Goal: Task Accomplishment & Management: Complete application form

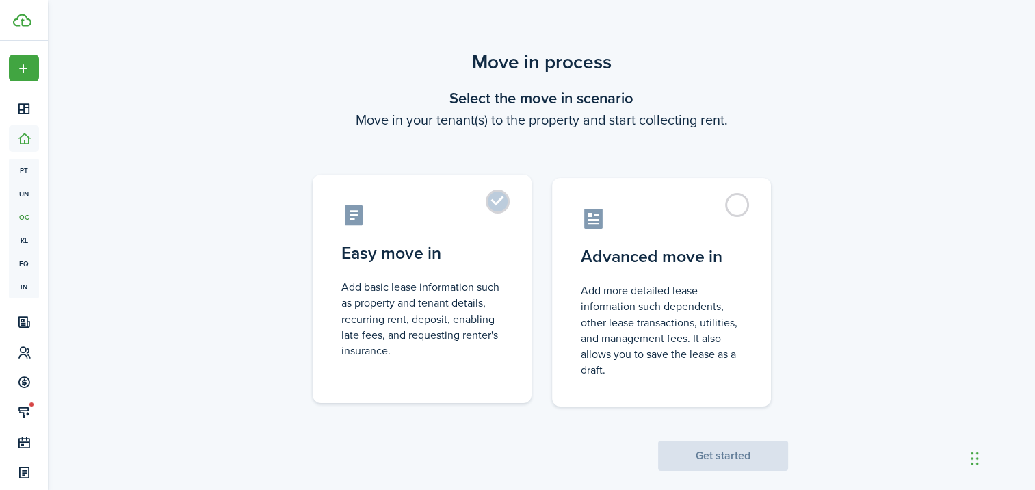
click at [504, 235] on label "Easy move in Add basic lease information such as property and tenant details, r…" at bounding box center [422, 288] width 219 height 229
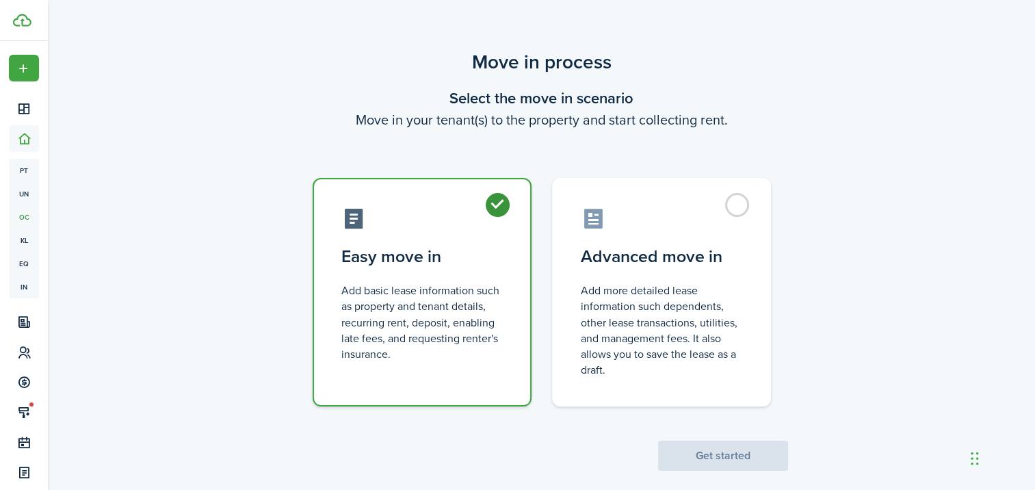
radio input "true"
click at [710, 460] on button "Get started" at bounding box center [723, 456] width 130 height 30
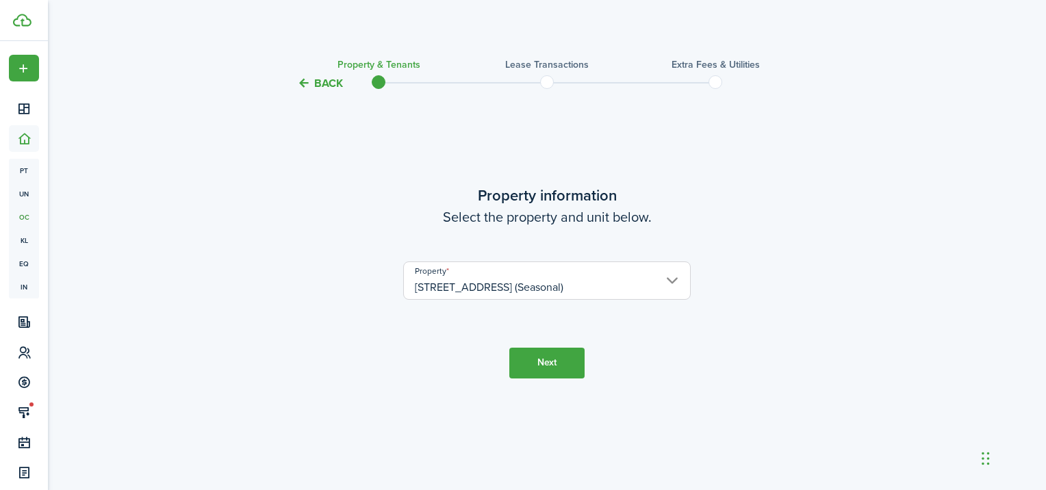
click at [553, 361] on button "Next" at bounding box center [546, 363] width 75 height 31
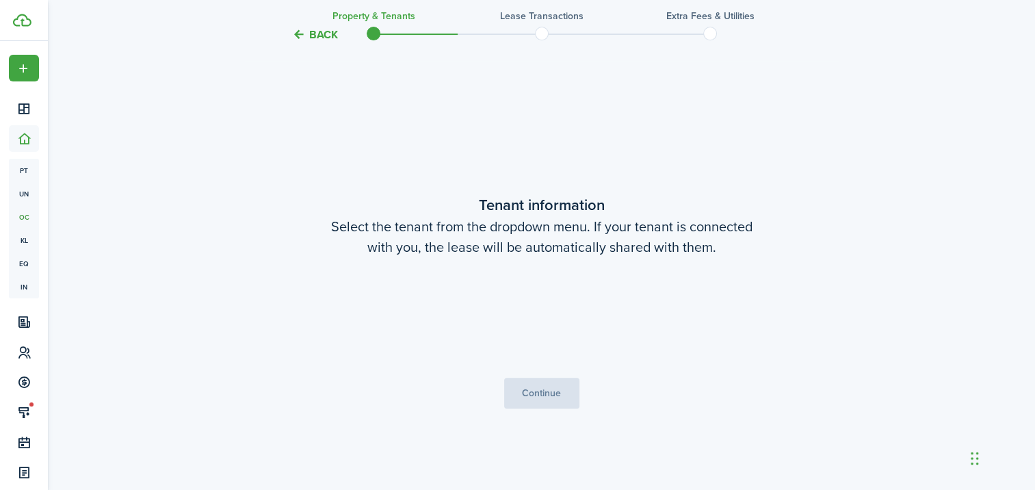
scroll to position [398, 0]
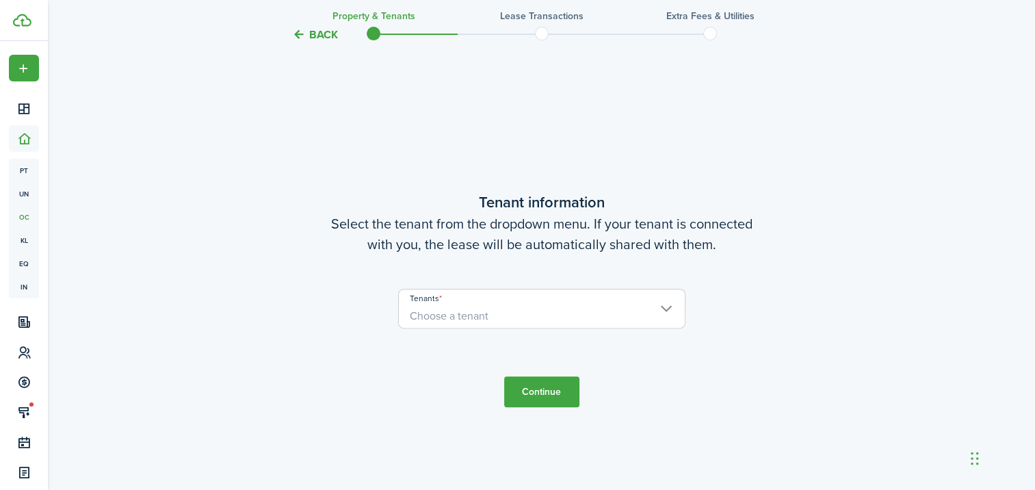
click at [616, 307] on span "Choose a tenant" at bounding box center [542, 315] width 286 height 23
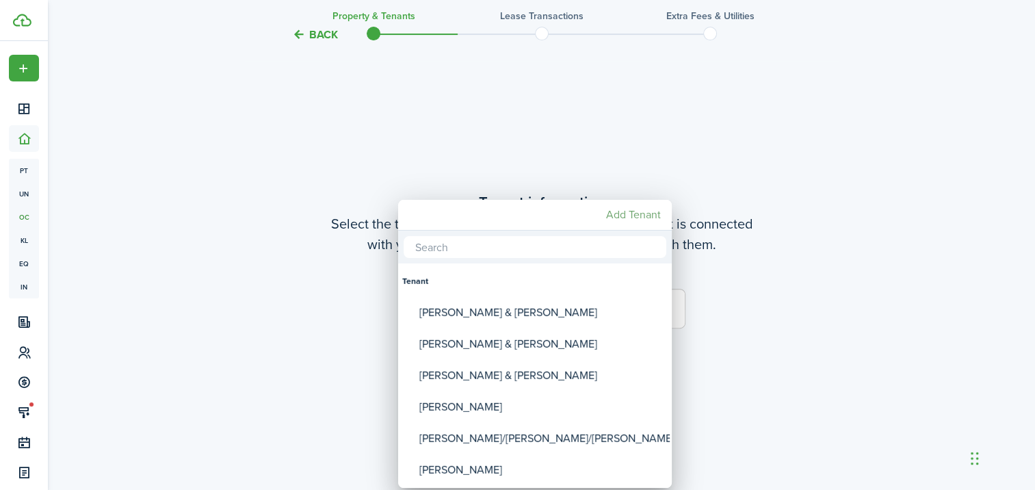
click at [619, 216] on mbsc-button "Add Tenant" at bounding box center [634, 215] width 66 height 25
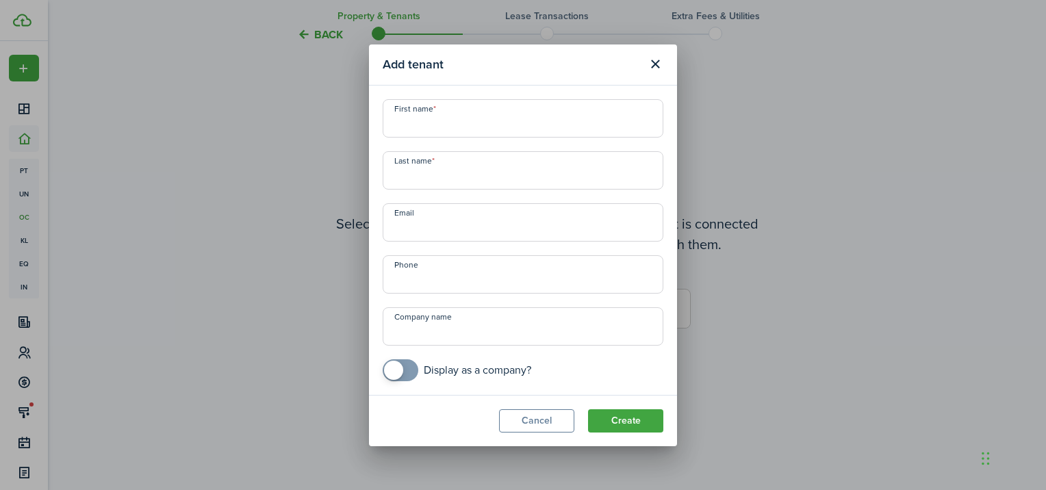
click at [474, 122] on input "First name" at bounding box center [523, 118] width 281 height 38
type input "[PERSON_NAME] & [PERSON_NAME]"
type input "[PERSON_NAME]"
click at [619, 423] on button "Create" at bounding box center [625, 420] width 75 height 23
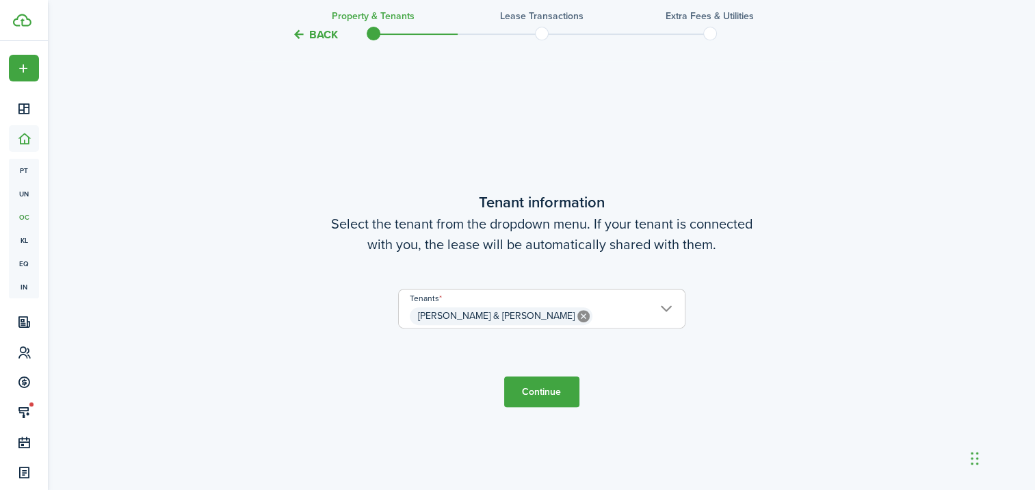
click at [547, 398] on button "Continue" at bounding box center [541, 391] width 75 height 31
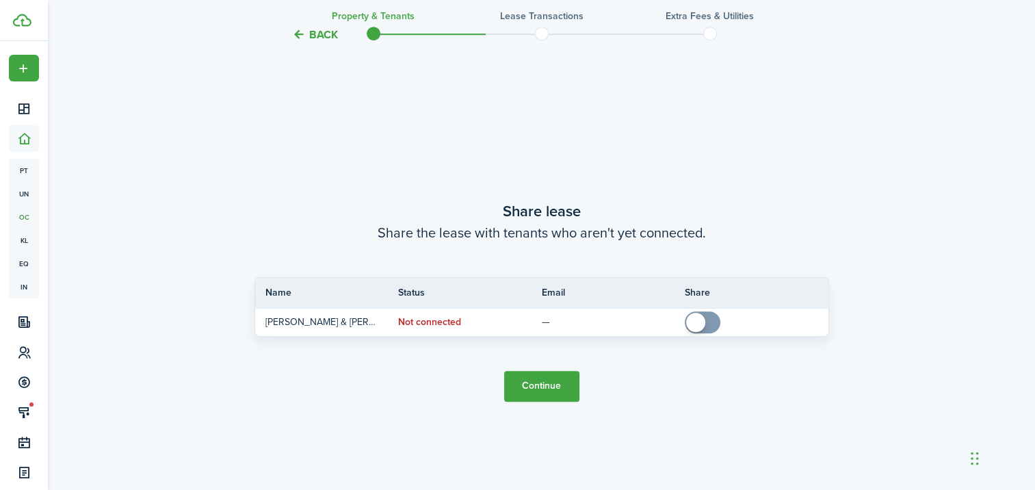
scroll to position [888, 0]
click at [537, 386] on button "Continue" at bounding box center [541, 385] width 75 height 31
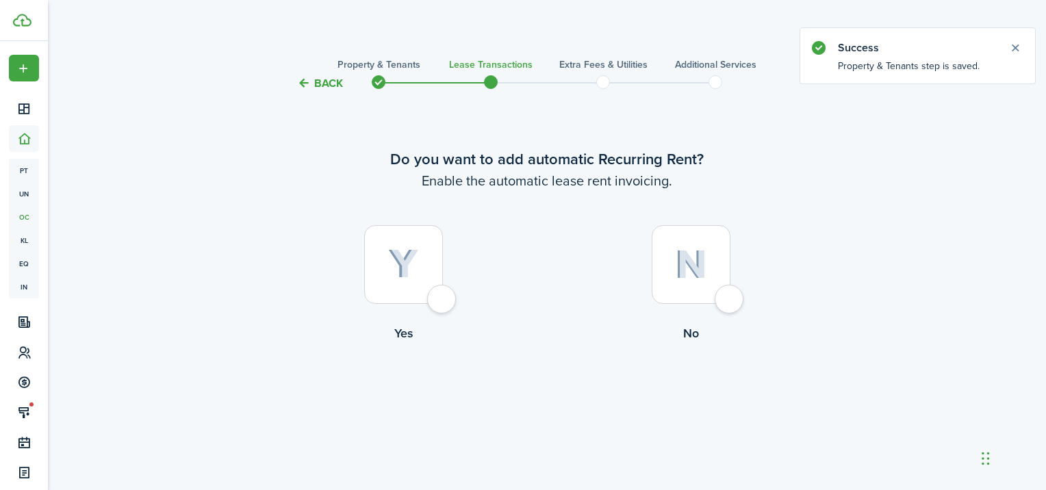
click at [704, 302] on div at bounding box center [690, 264] width 79 height 79
radio input "true"
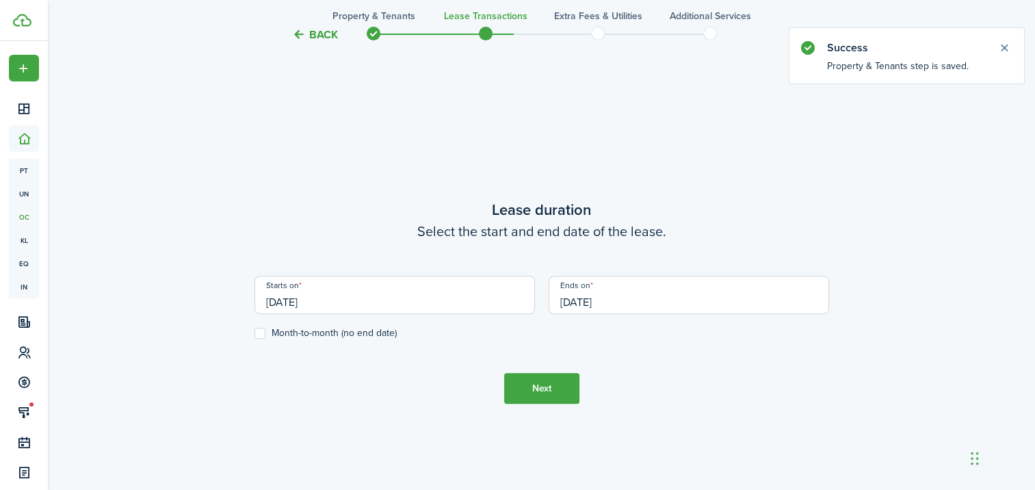
scroll to position [398, 0]
click at [389, 303] on input "[DATE]" at bounding box center [395, 293] width 281 height 38
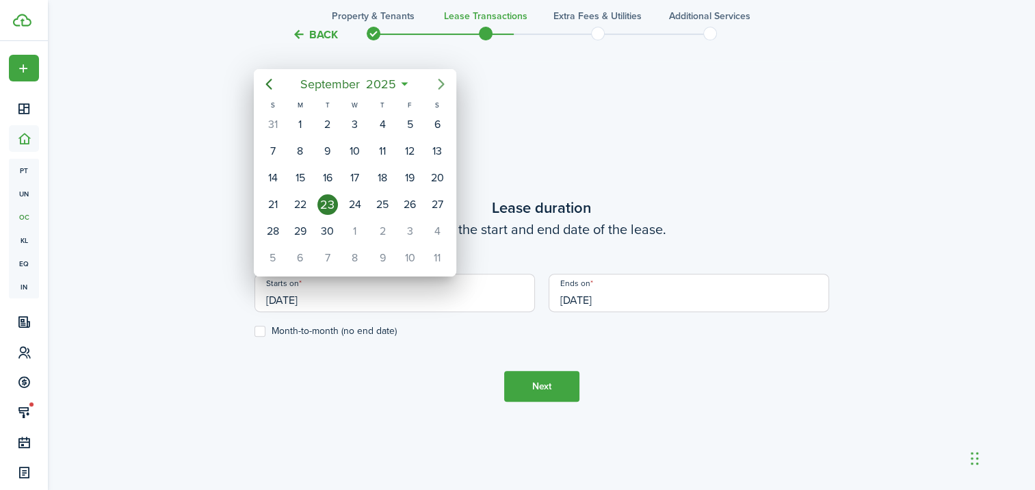
click at [441, 85] on icon "Next page" at bounding box center [441, 84] width 16 height 16
click at [378, 116] on div "1" at bounding box center [382, 124] width 21 height 21
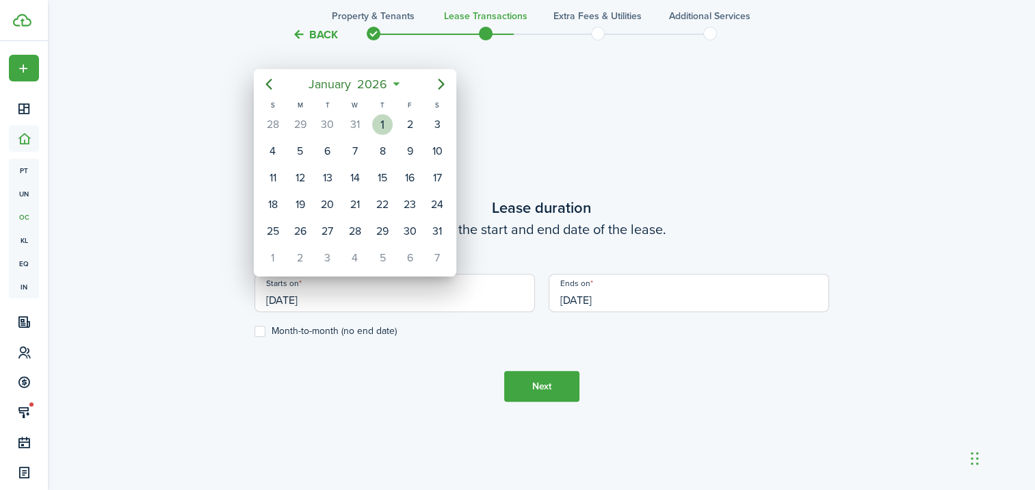
type input "[DATE]"
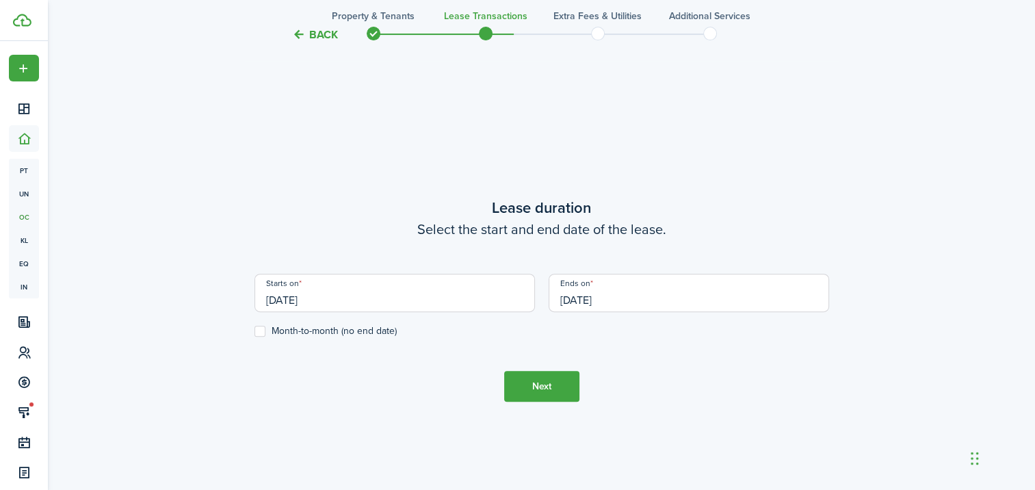
click at [636, 299] on input "[DATE]" at bounding box center [689, 293] width 281 height 38
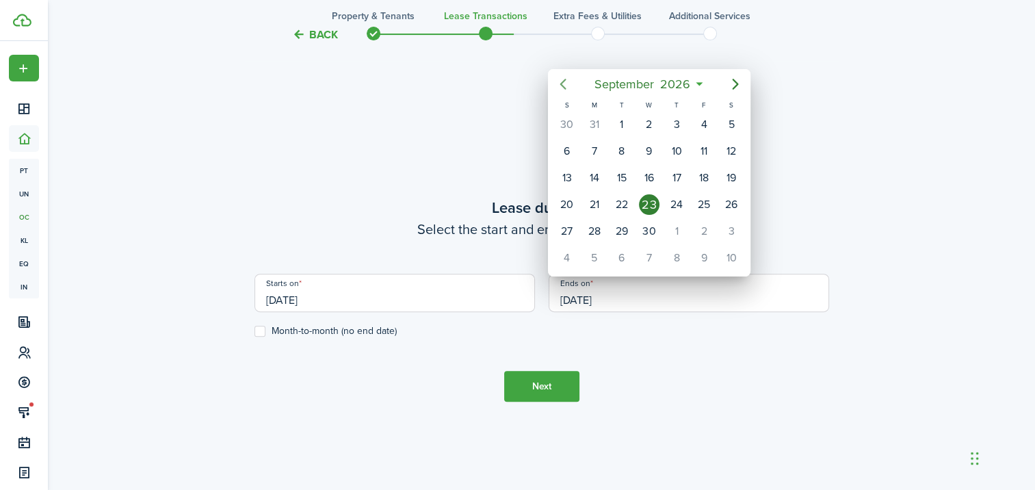
click at [566, 87] on icon "Previous page" at bounding box center [563, 84] width 16 height 16
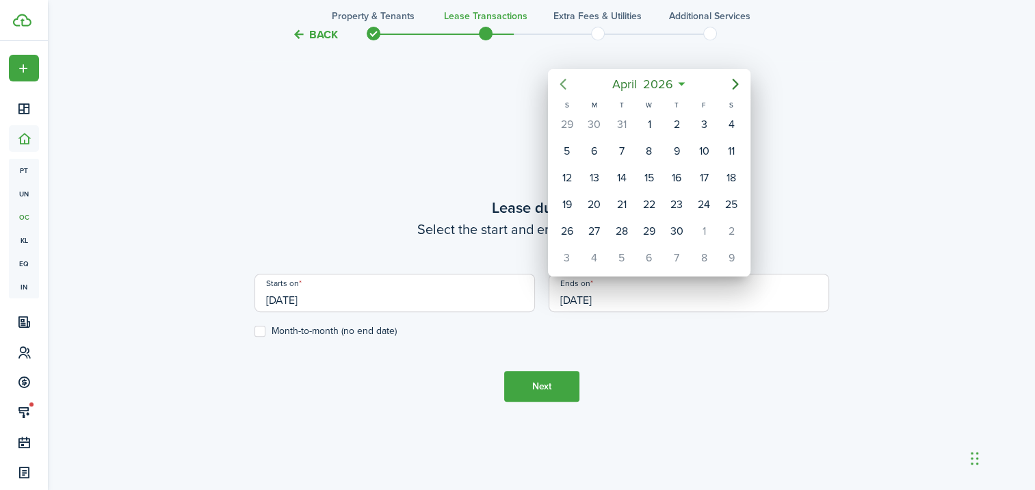
click at [566, 87] on icon "Previous page" at bounding box center [563, 84] width 16 height 16
click at [619, 224] on div "31" at bounding box center [622, 231] width 21 height 21
type input "[DATE]"
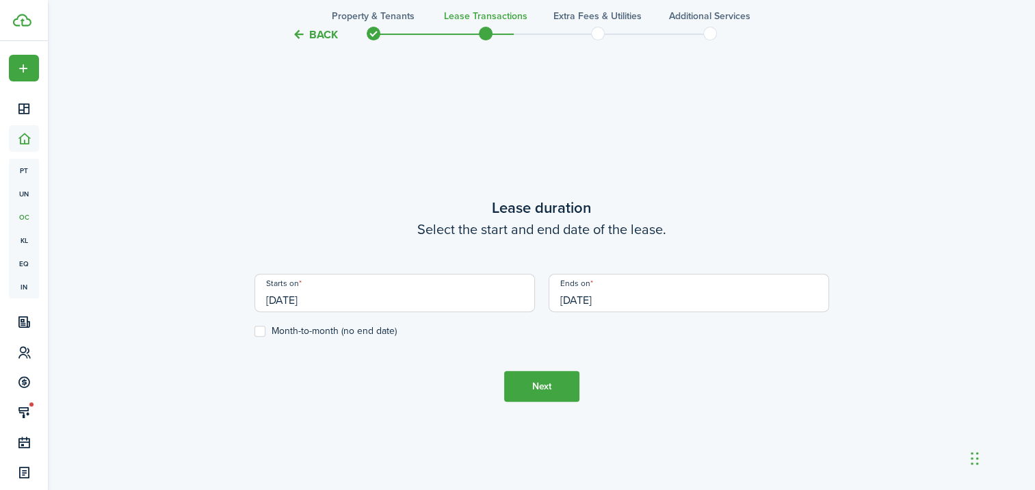
click at [542, 393] on button "Next" at bounding box center [541, 386] width 75 height 31
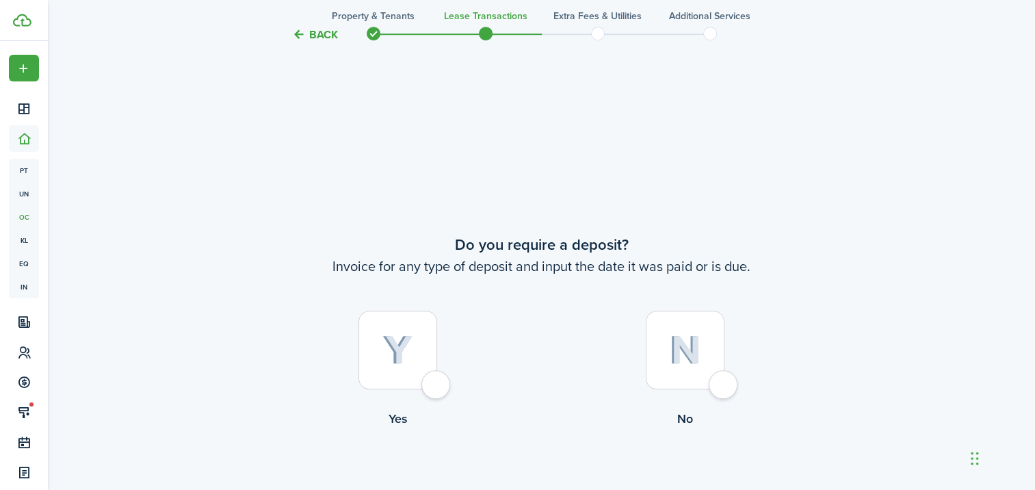
scroll to position [888, 0]
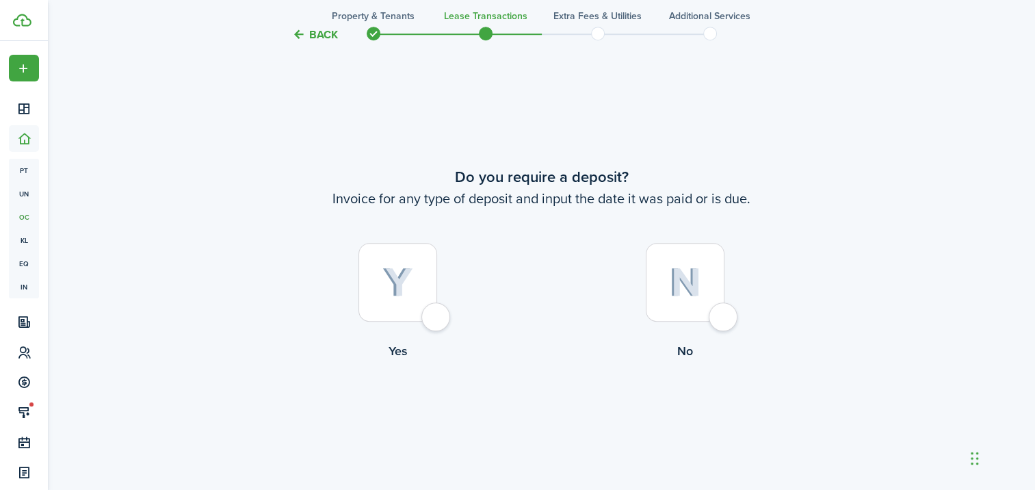
click at [426, 314] on div at bounding box center [398, 282] width 79 height 79
radio input "true"
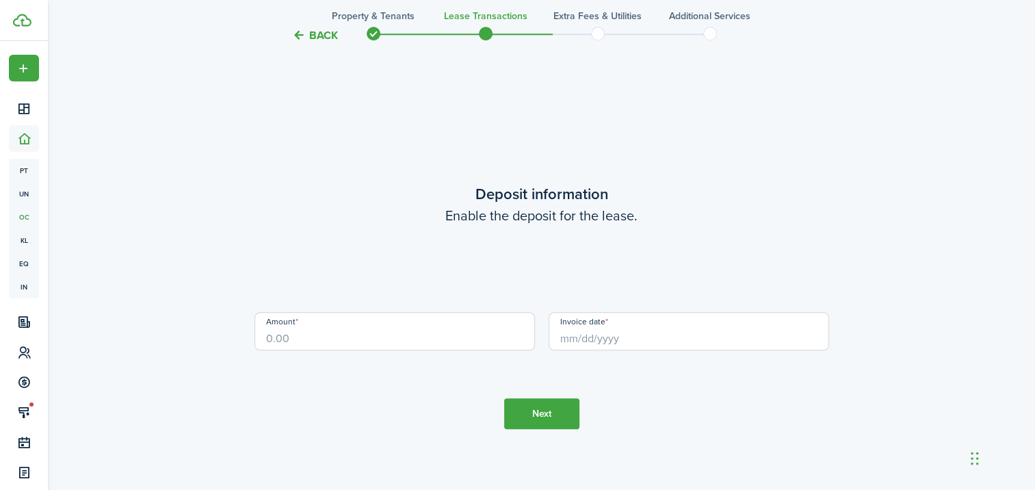
scroll to position [1378, 0]
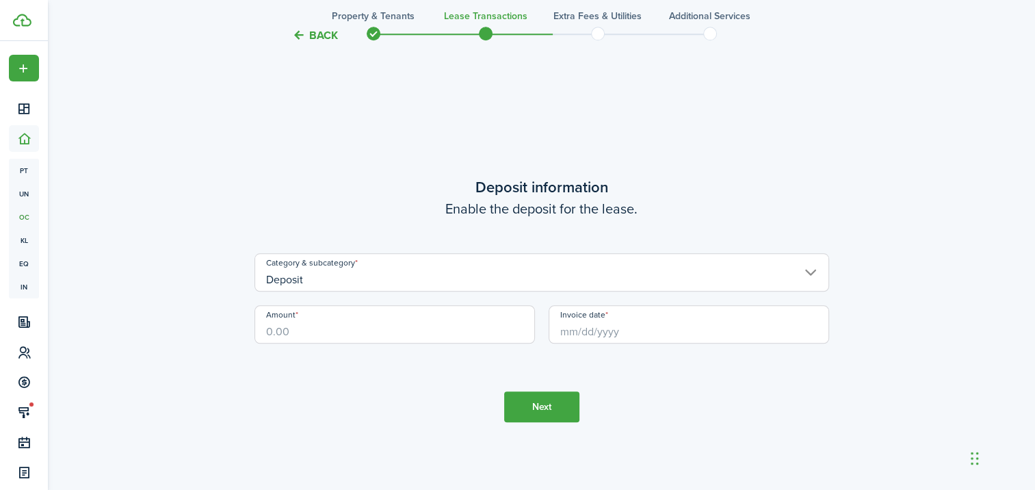
click at [417, 277] on input "Deposit" at bounding box center [542, 272] width 575 height 38
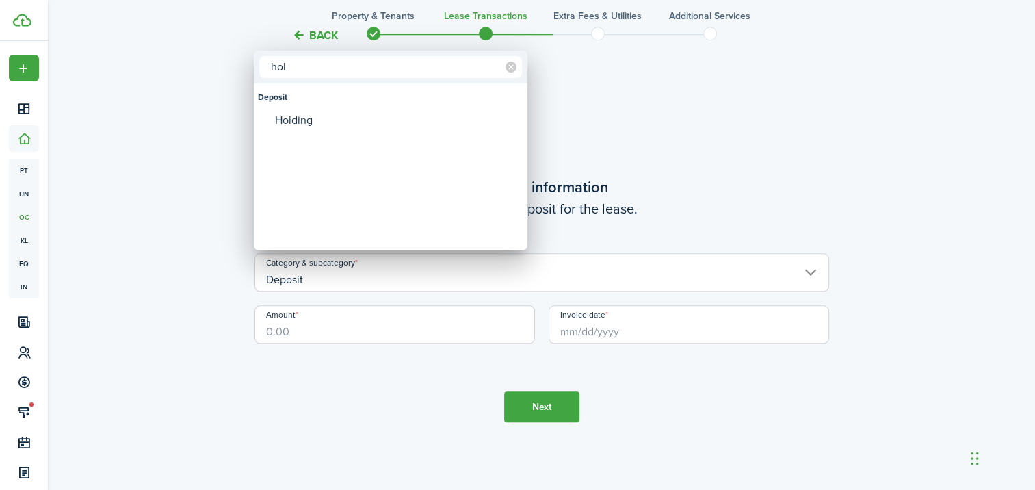
type input "hol"
click at [350, 120] on div "Holding" at bounding box center [396, 120] width 242 height 23
type input "Deposit / Holding"
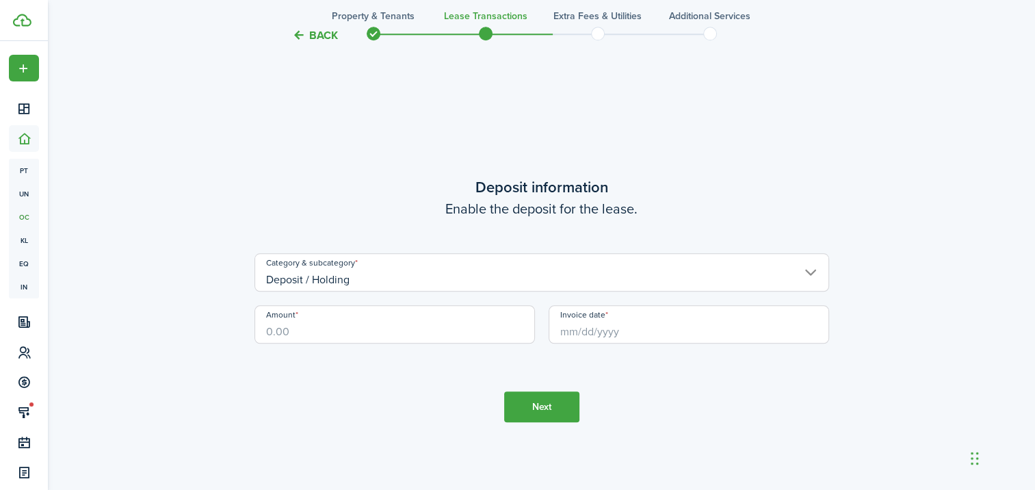
click at [344, 332] on input "Amount" at bounding box center [395, 324] width 281 height 38
type input "$750.00"
click at [621, 326] on input "Invoice date" at bounding box center [689, 324] width 281 height 38
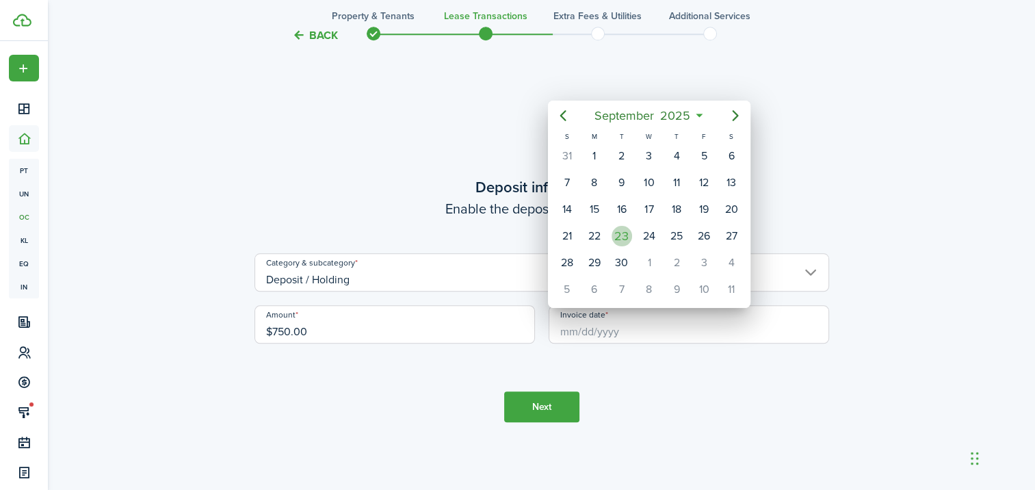
click at [626, 232] on div "23" at bounding box center [622, 236] width 21 height 21
type input "[DATE]"
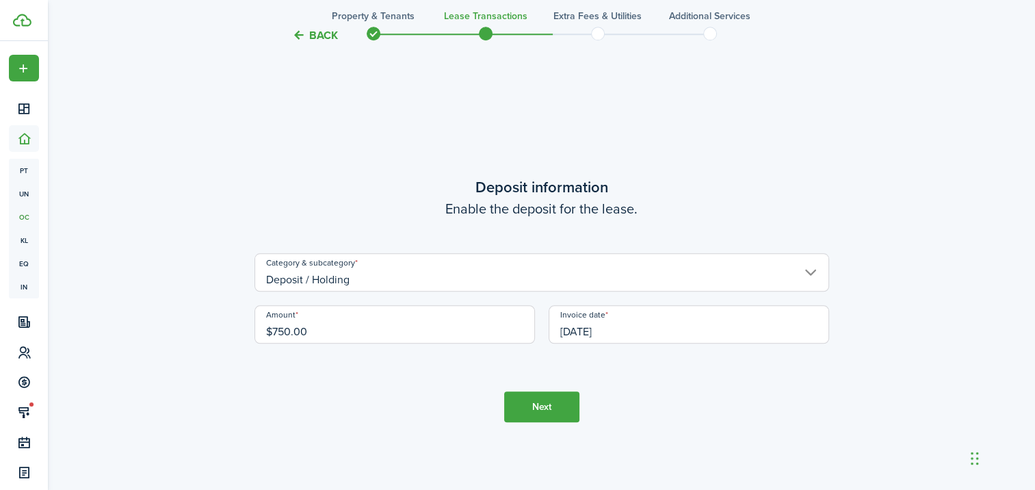
click at [565, 405] on button "Next" at bounding box center [541, 406] width 75 height 31
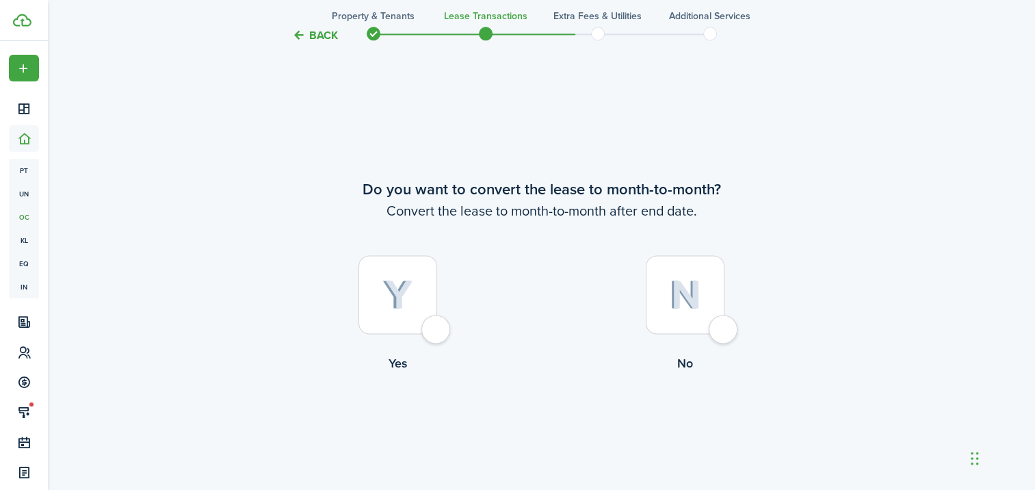
scroll to position [1868, 0]
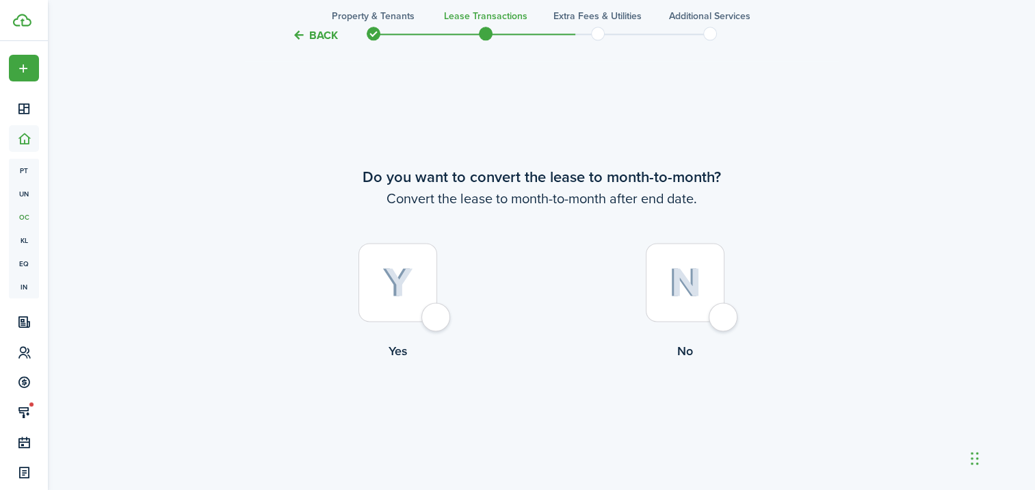
click at [705, 301] on div at bounding box center [685, 282] width 79 height 79
radio input "true"
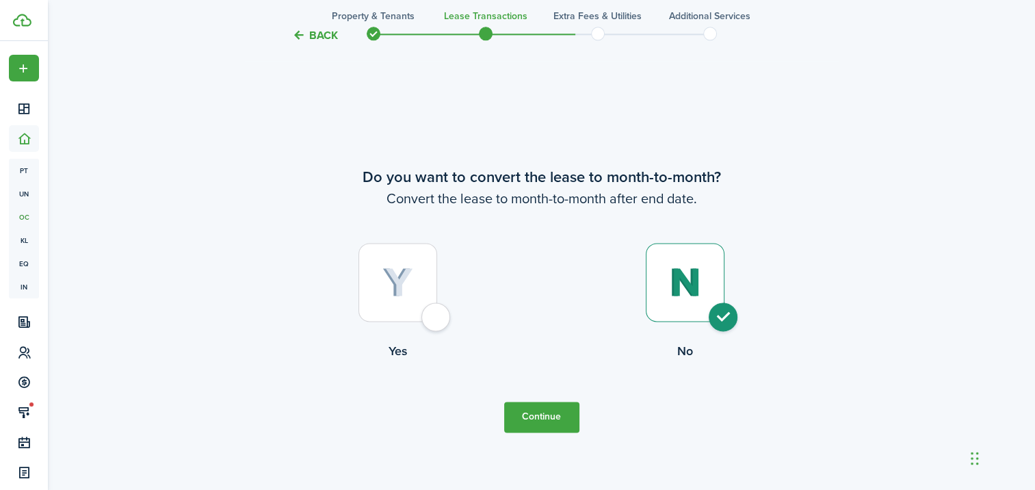
click at [549, 420] on button "Continue" at bounding box center [541, 417] width 75 height 31
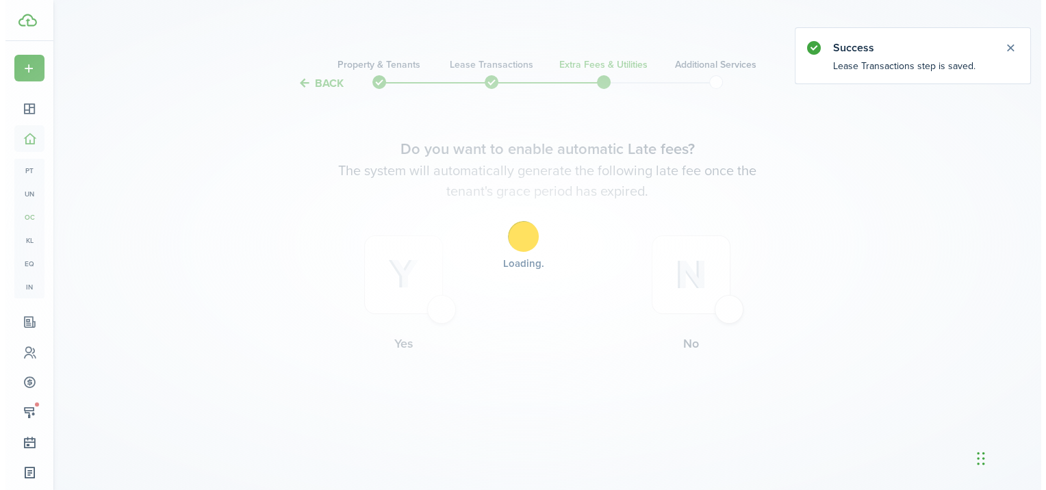
scroll to position [0, 0]
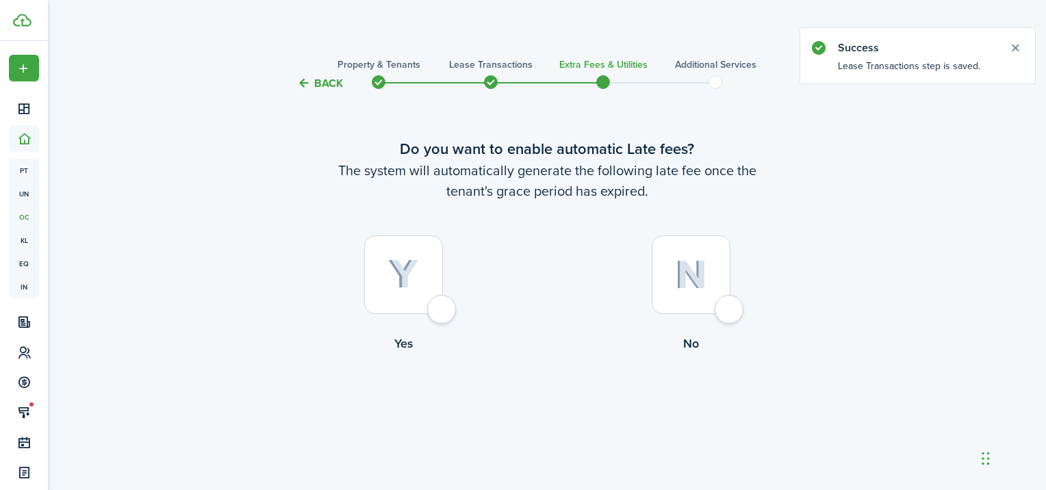
click at [665, 294] on div at bounding box center [690, 274] width 79 height 79
radio input "true"
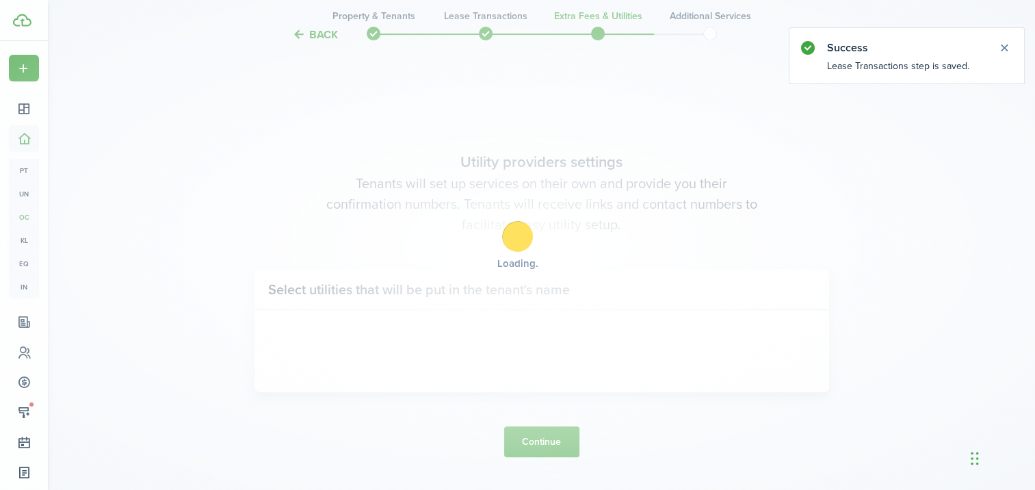
scroll to position [398, 0]
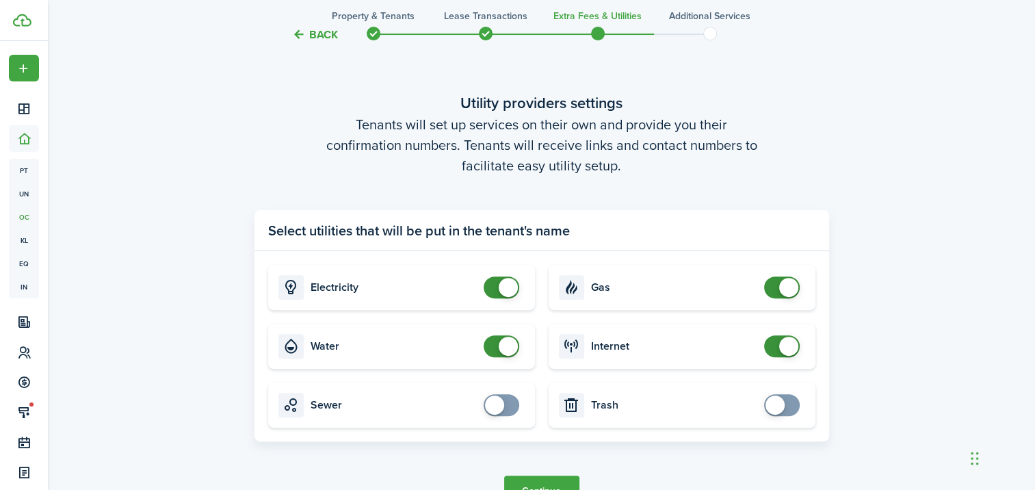
checkbox input "false"
click at [506, 284] on span at bounding box center [508, 287] width 19 height 19
checkbox input "false"
click at [506, 346] on span at bounding box center [508, 346] width 19 height 19
checkbox input "false"
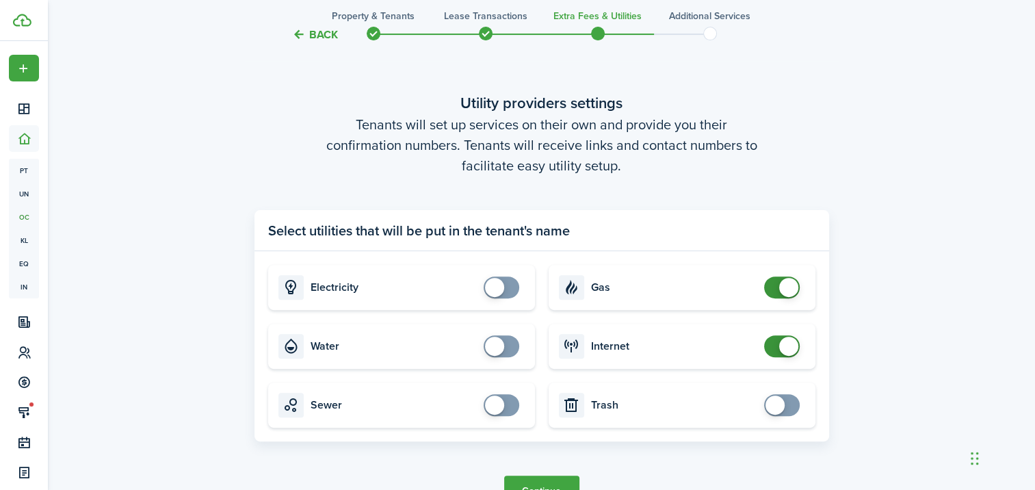
click at [780, 283] on span at bounding box center [788, 287] width 19 height 19
checkbox input "false"
click at [782, 346] on span at bounding box center [788, 346] width 19 height 19
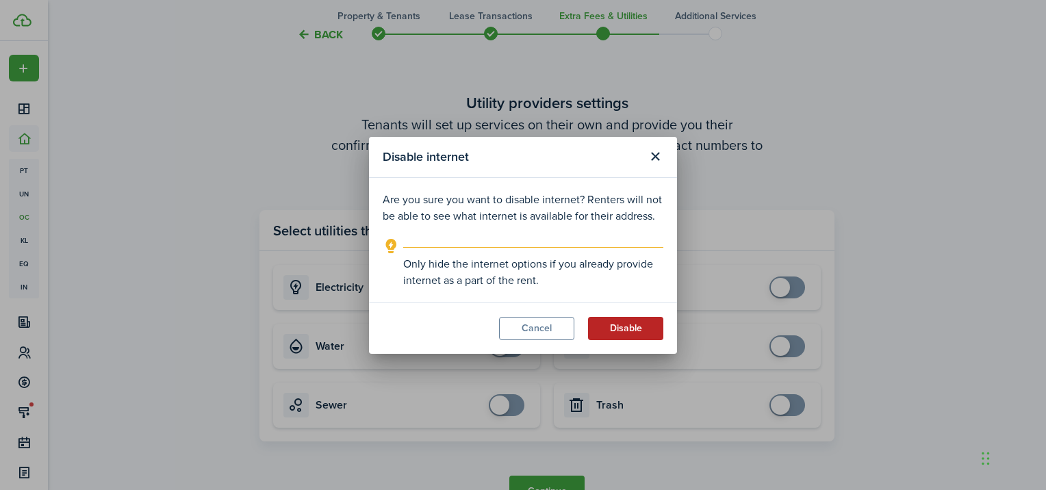
click at [621, 330] on button "Disable" at bounding box center [625, 328] width 75 height 23
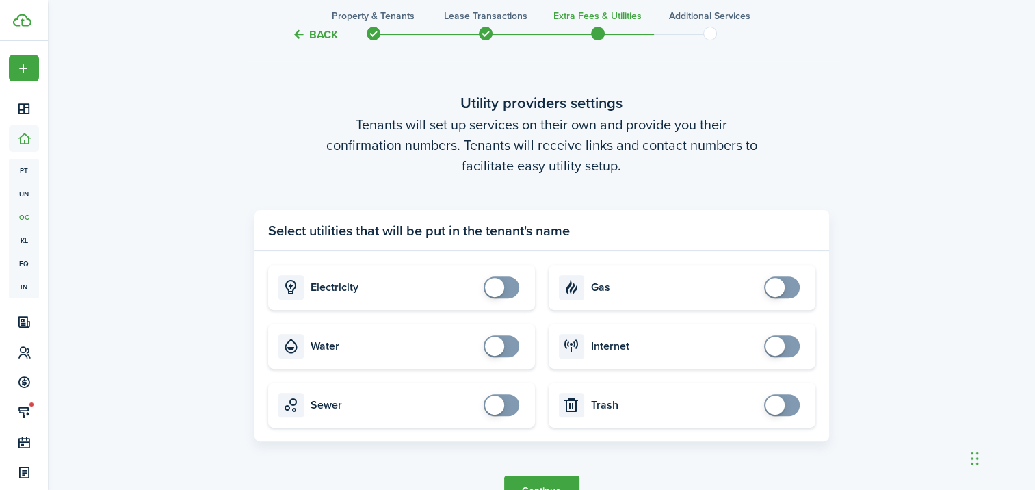
click at [554, 482] on button "Continue" at bounding box center [541, 491] width 75 height 31
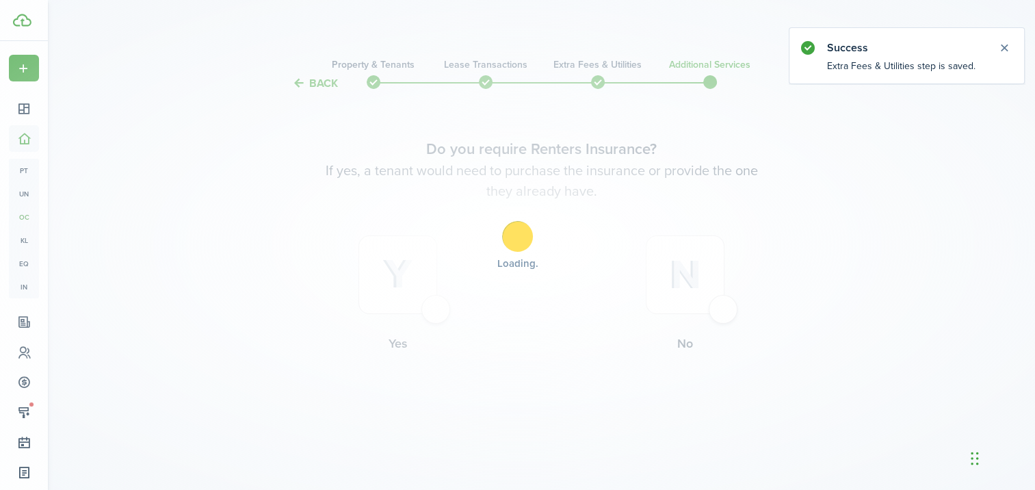
scroll to position [0, 0]
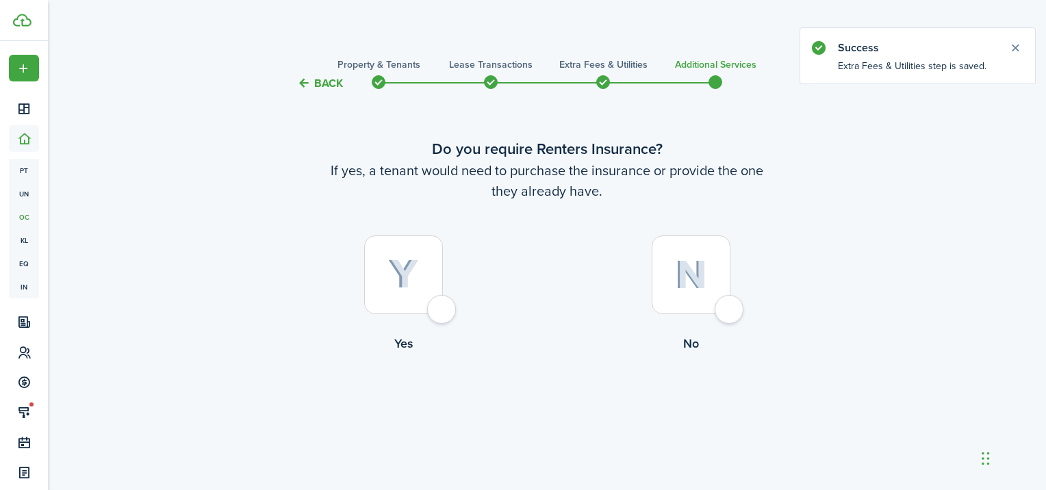
click at [706, 306] on div at bounding box center [690, 274] width 79 height 79
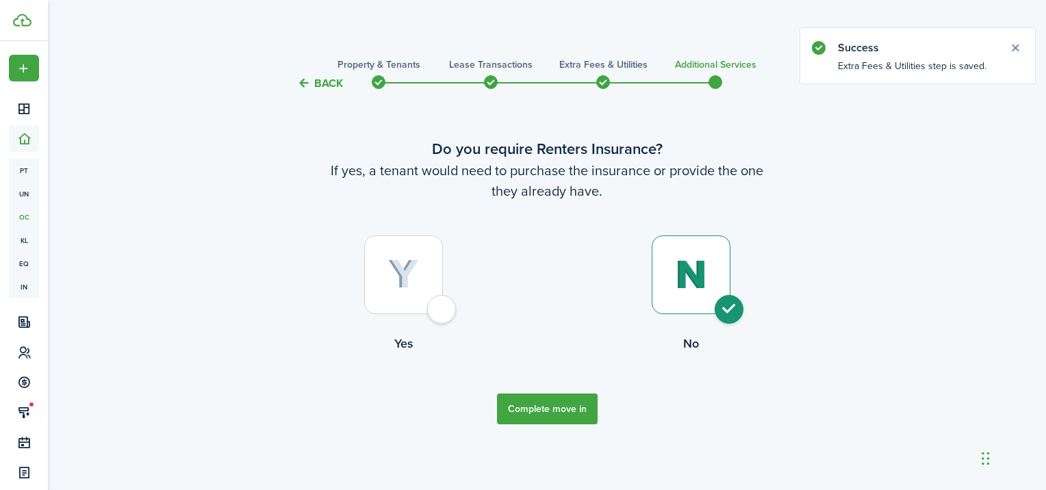
radio input "true"
click at [555, 409] on button "Complete move in" at bounding box center [547, 408] width 101 height 31
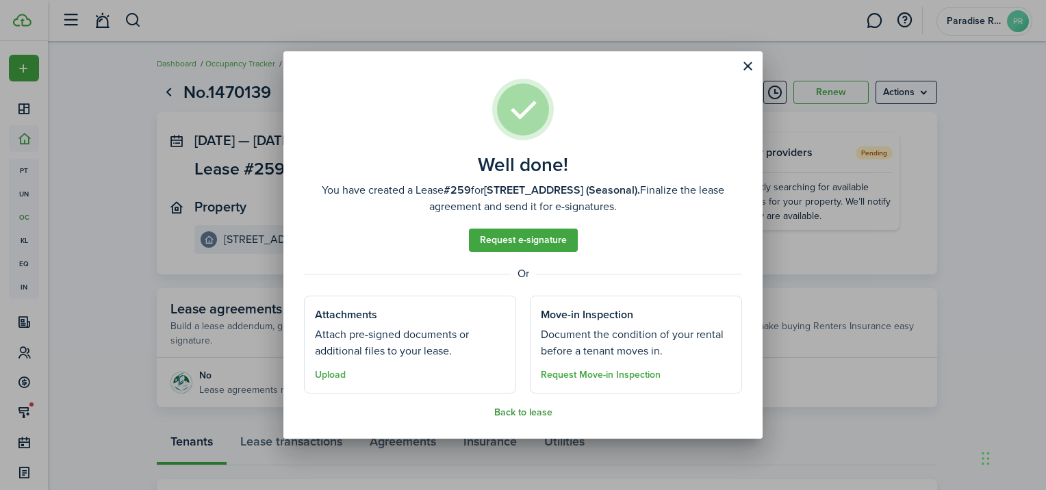
click at [535, 415] on button "Back to lease" at bounding box center [523, 412] width 58 height 11
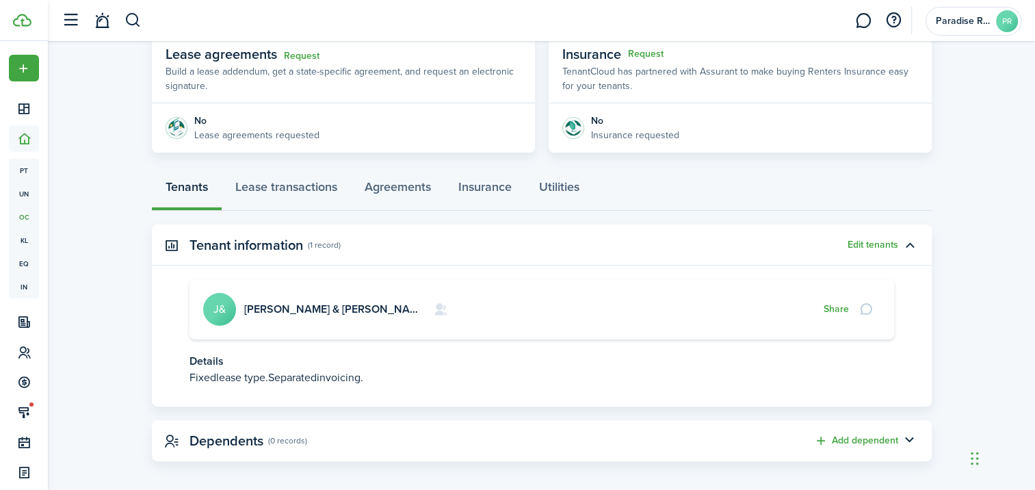
scroll to position [263, 0]
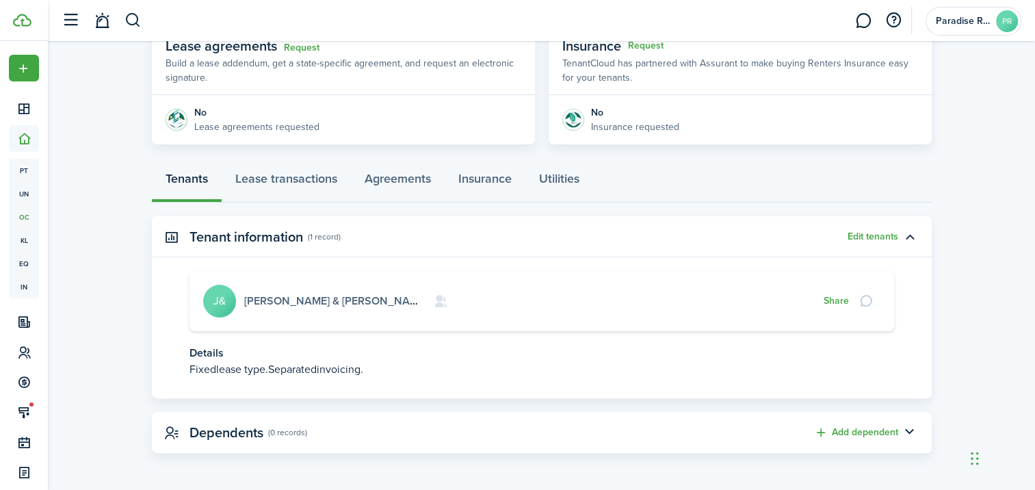
click at [259, 296] on link "[PERSON_NAME] & [PERSON_NAME]" at bounding box center [335, 301] width 183 height 16
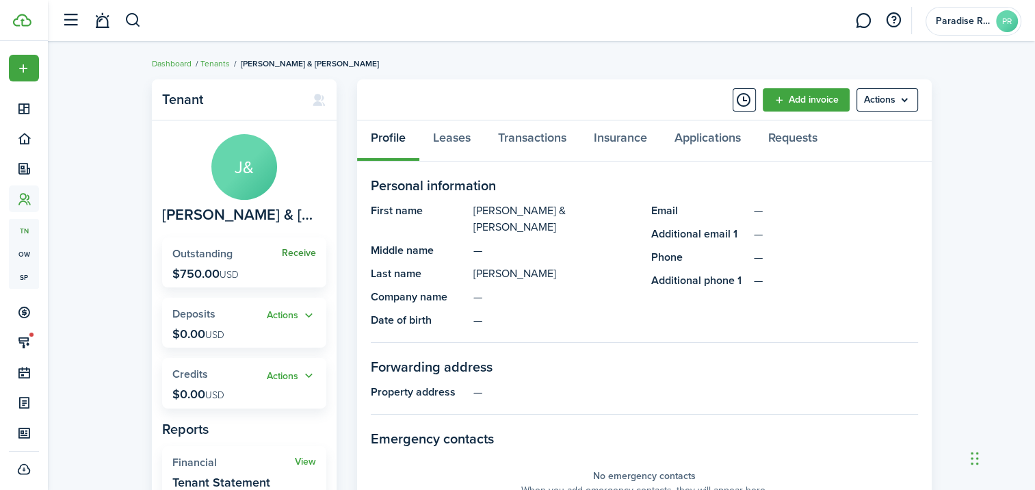
click at [309, 251] on link "Receive" at bounding box center [299, 253] width 34 height 11
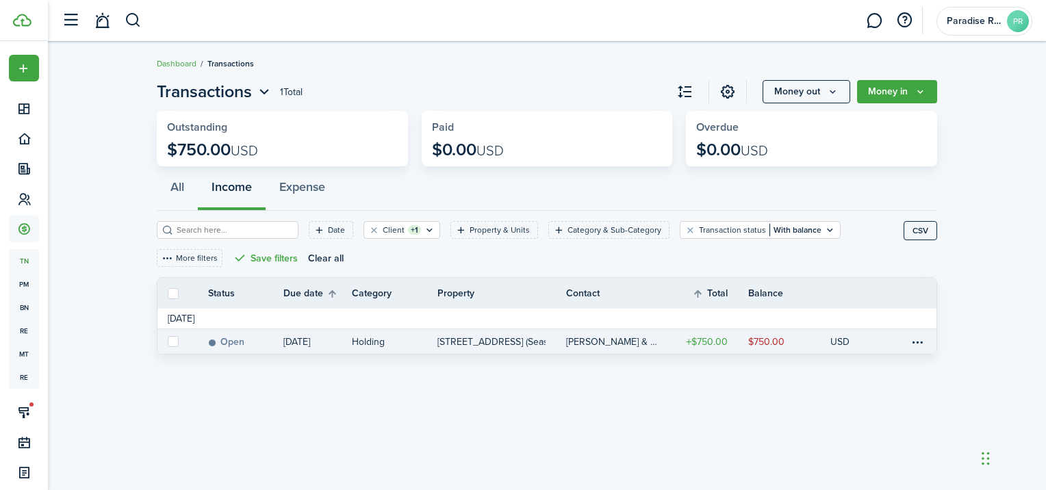
click at [175, 337] on label at bounding box center [173, 341] width 11 height 11
click at [168, 341] on input "checkbox" at bounding box center [167, 341] width 1 height 1
checkbox input "true"
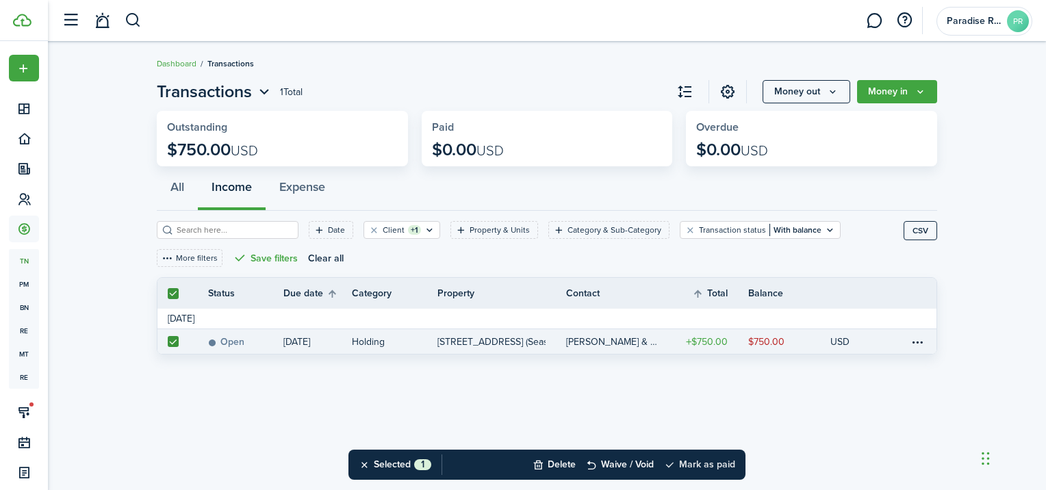
click at [697, 465] on button "Mark as paid" at bounding box center [699, 465] width 71 height 30
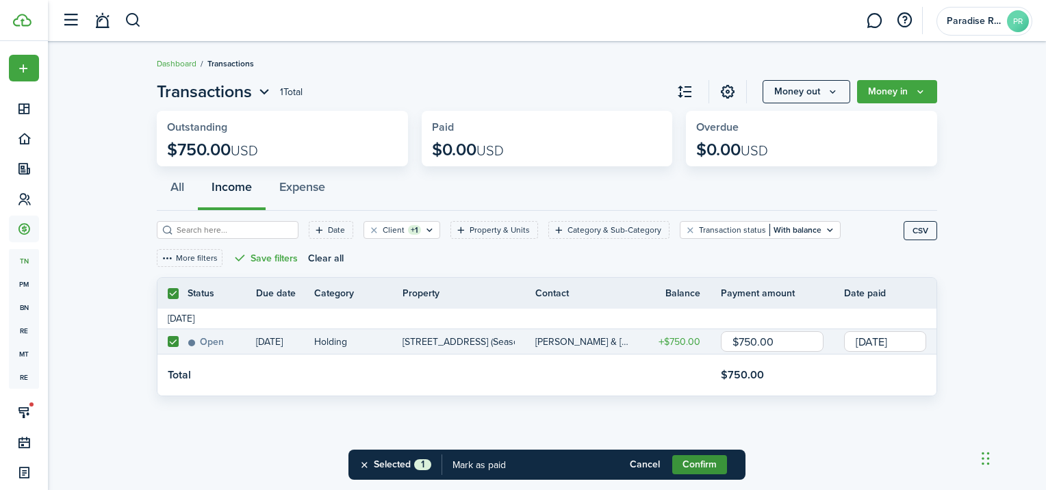
click at [705, 467] on button "Confirm" at bounding box center [699, 464] width 55 height 19
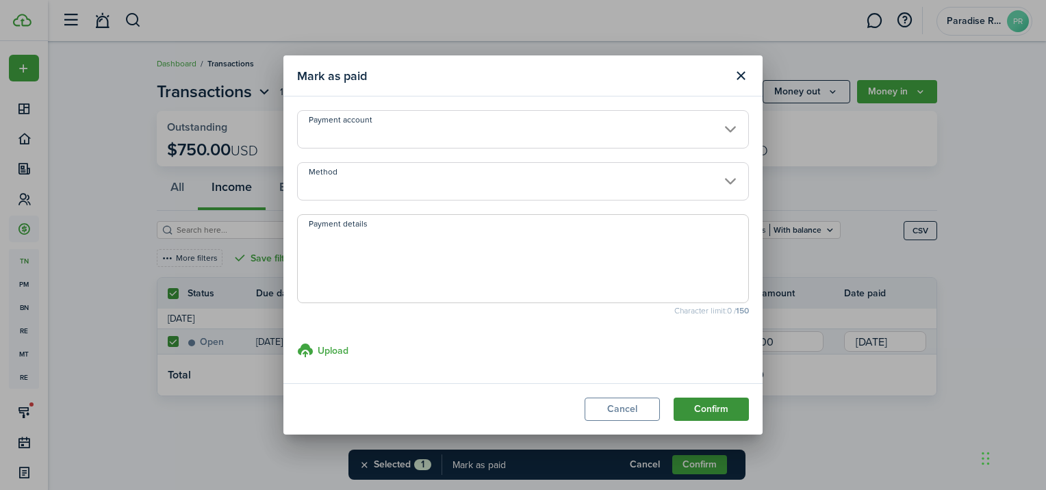
click at [683, 400] on button "Confirm" at bounding box center [710, 409] width 75 height 23
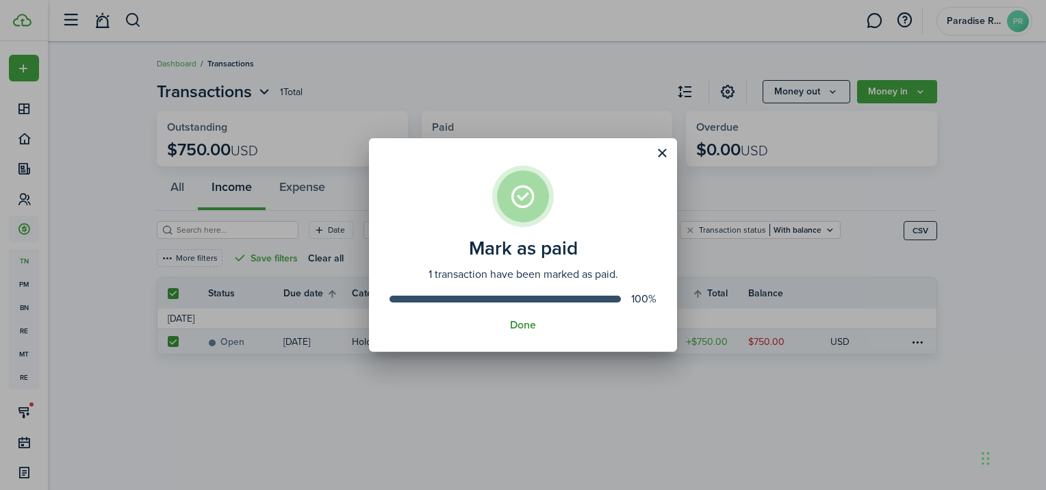
click at [523, 326] on button "Done" at bounding box center [523, 325] width 26 height 12
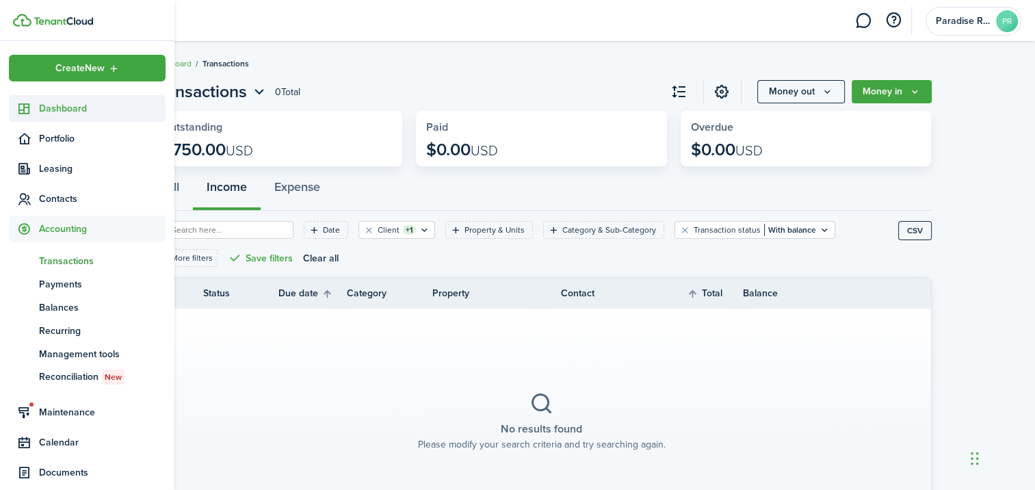
click at [75, 111] on span "Dashboard" at bounding box center [102, 108] width 127 height 14
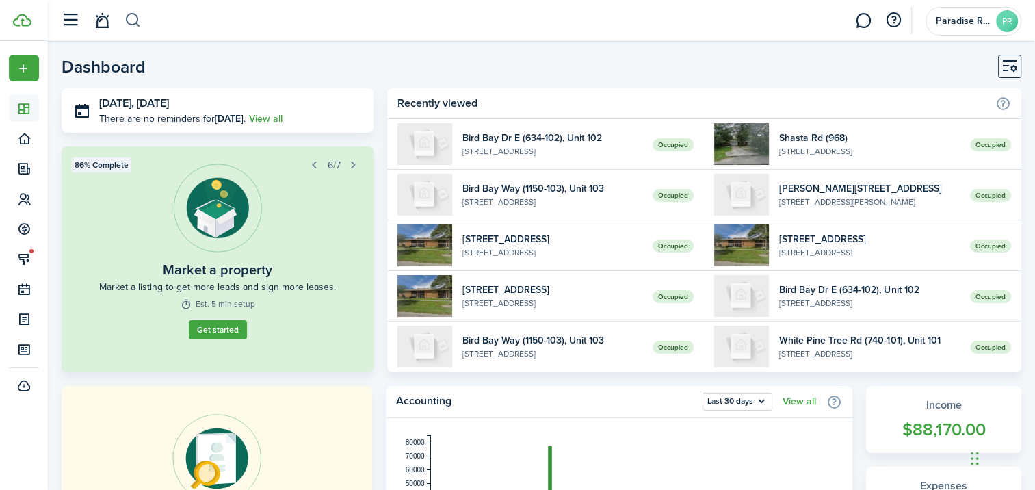
click at [137, 21] on button "button" at bounding box center [133, 20] width 17 height 23
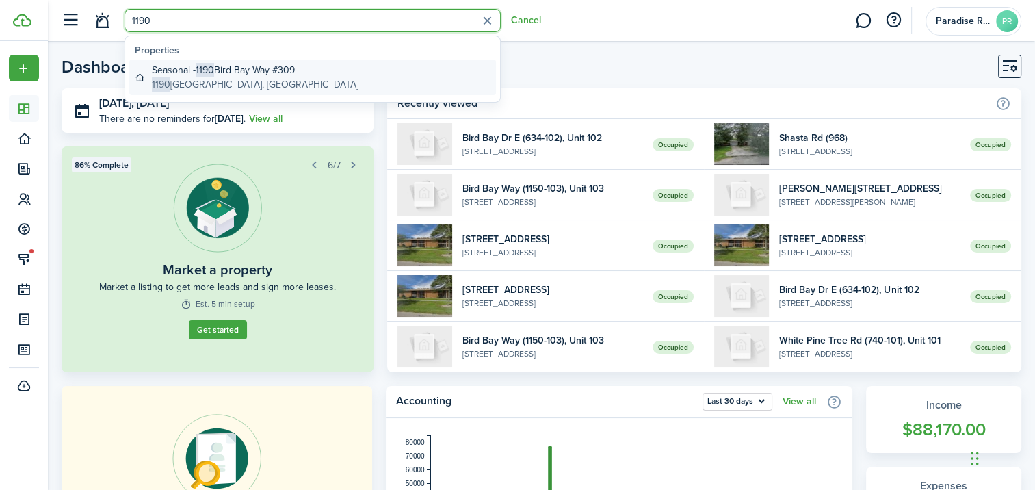
type input "1190"
click at [210, 82] on global-search-item-description "[STREET_ADDRESS]" at bounding box center [255, 84] width 207 height 14
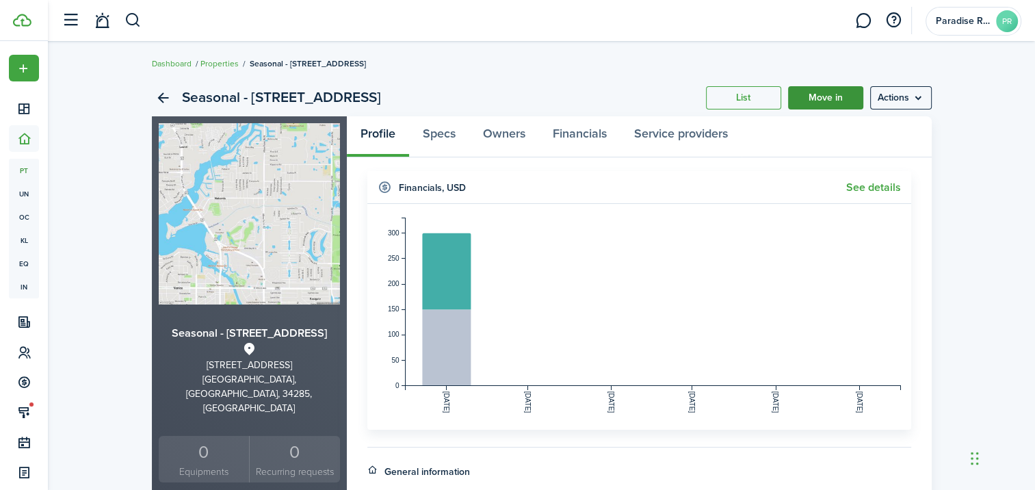
click at [828, 100] on link "Move in" at bounding box center [825, 97] width 75 height 23
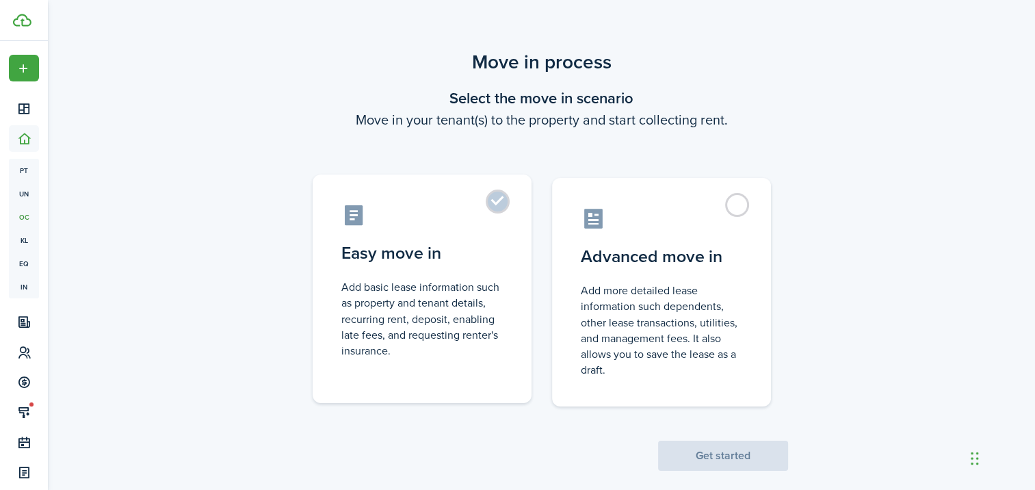
click at [504, 213] on label "Easy move in Add basic lease information such as property and tenant details, r…" at bounding box center [422, 288] width 219 height 229
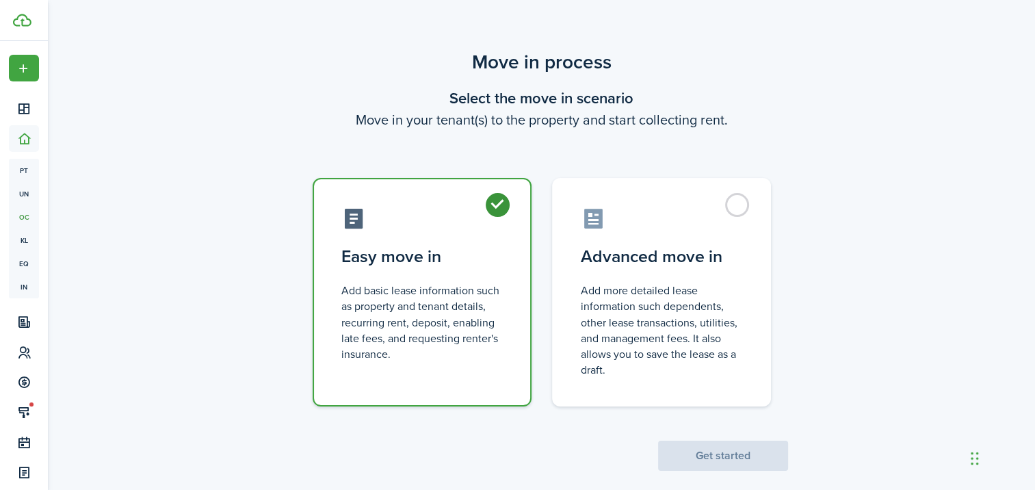
radio input "true"
click at [712, 463] on button "Get started" at bounding box center [723, 456] width 130 height 30
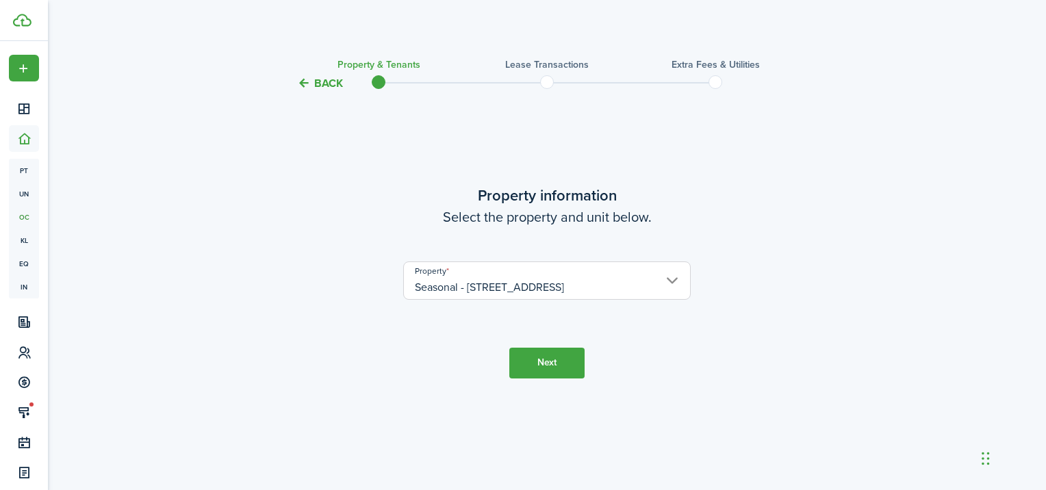
click at [559, 359] on button "Next" at bounding box center [546, 363] width 75 height 31
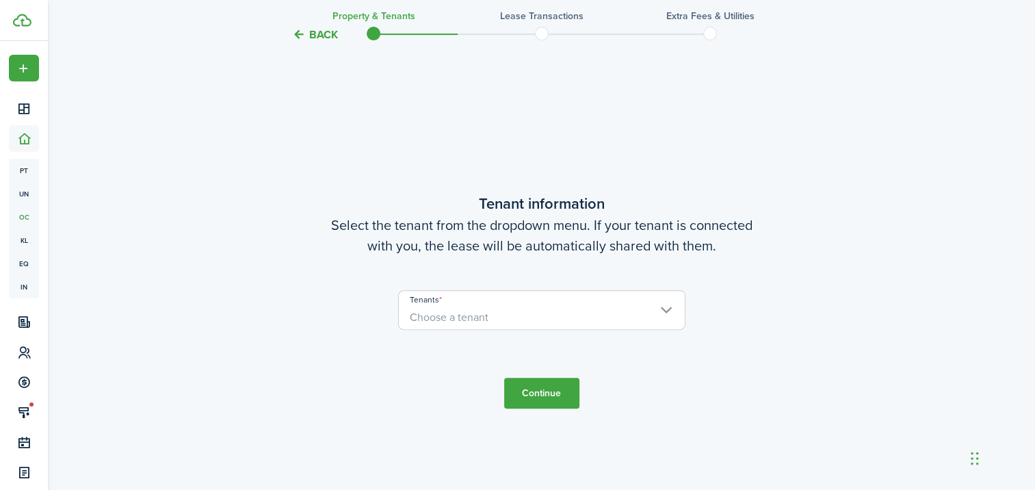
scroll to position [398, 0]
click at [614, 318] on span "Choose a tenant" at bounding box center [542, 315] width 286 height 23
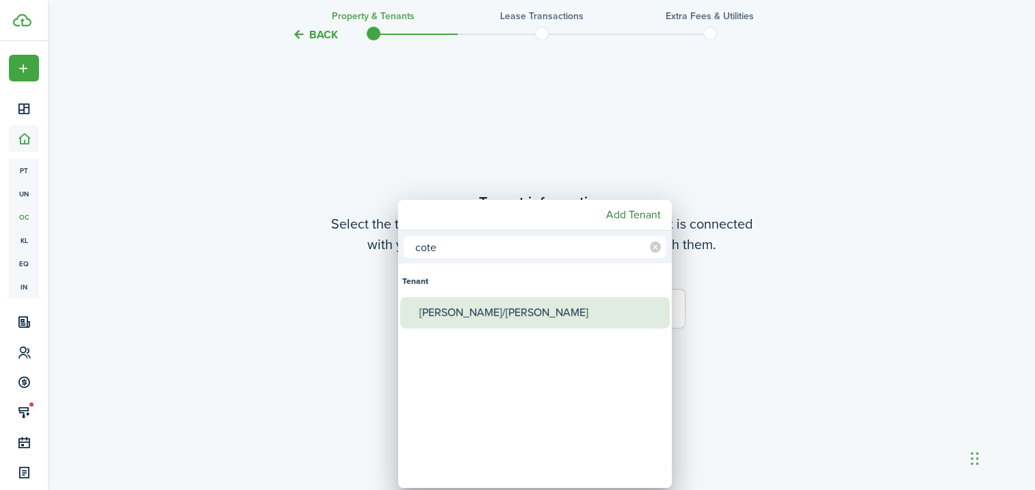
type input "cote"
click at [582, 315] on div "[PERSON_NAME]/[PERSON_NAME]" at bounding box center [540, 312] width 242 height 31
type input "[PERSON_NAME]/[PERSON_NAME]"
click at [488, 312] on div "[PERSON_NAME]/[PERSON_NAME]" at bounding box center [540, 312] width 242 height 31
click at [427, 314] on div "[PERSON_NAME]/[PERSON_NAME]" at bounding box center [540, 312] width 242 height 31
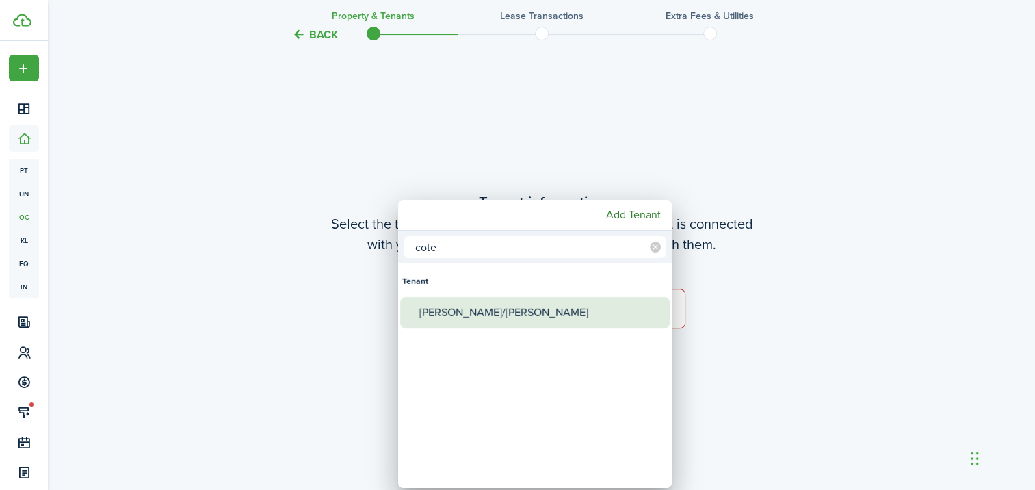
type input "[PERSON_NAME]/[PERSON_NAME]"
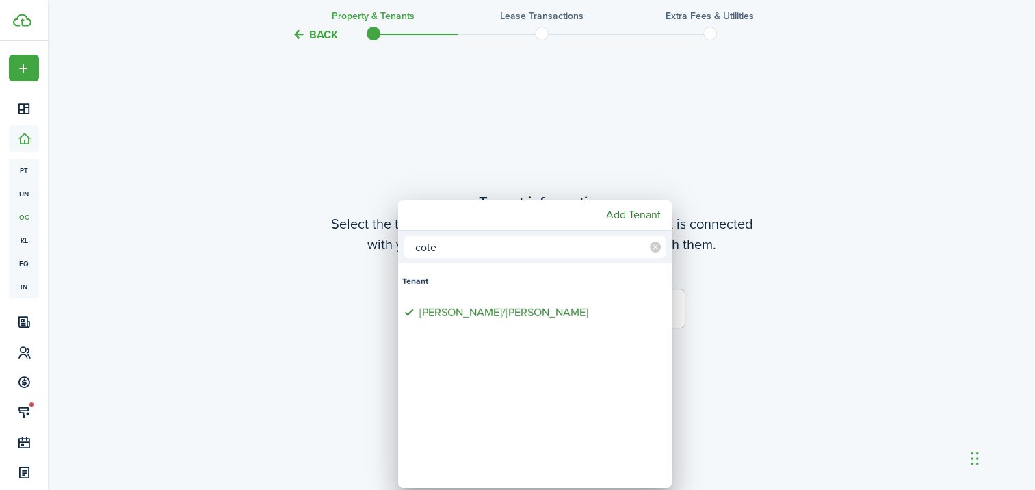
click at [758, 309] on div at bounding box center [518, 245] width 1254 height 709
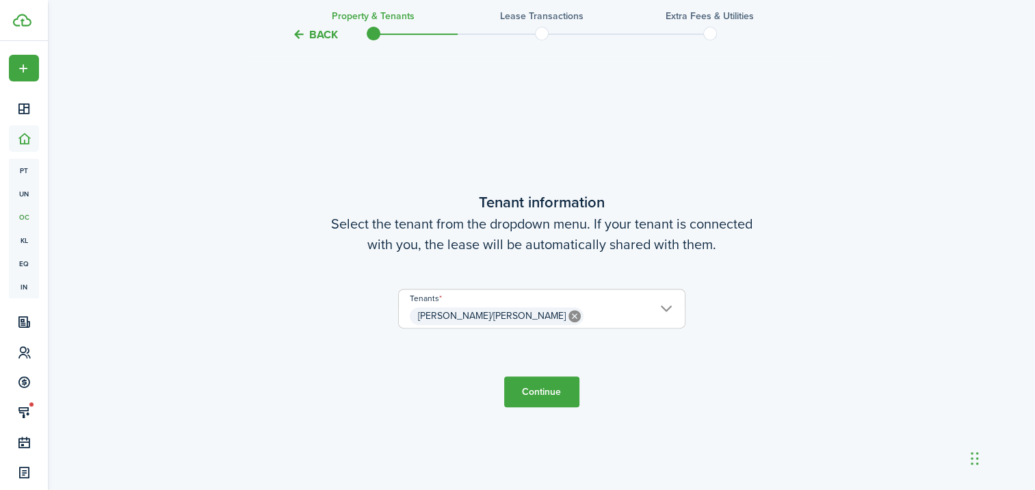
click at [527, 388] on button "Continue" at bounding box center [541, 391] width 75 height 31
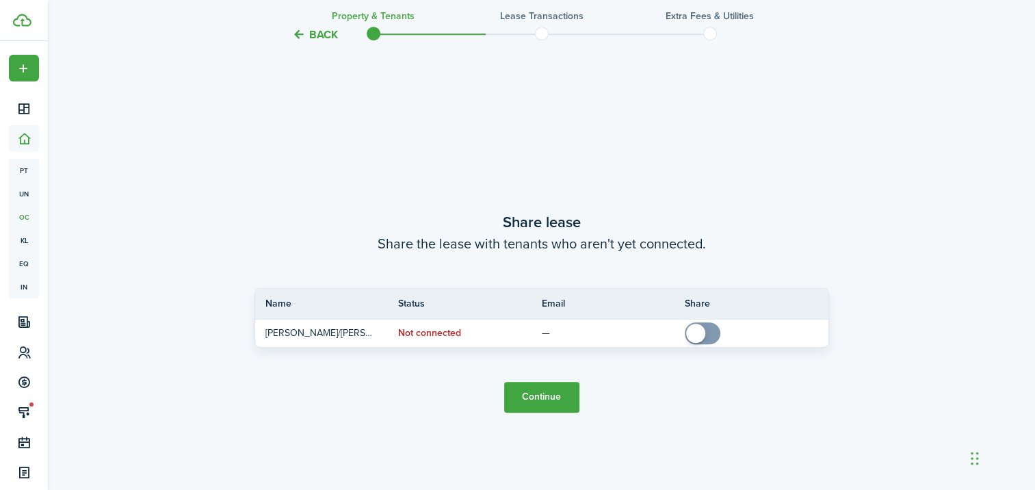
scroll to position [888, 0]
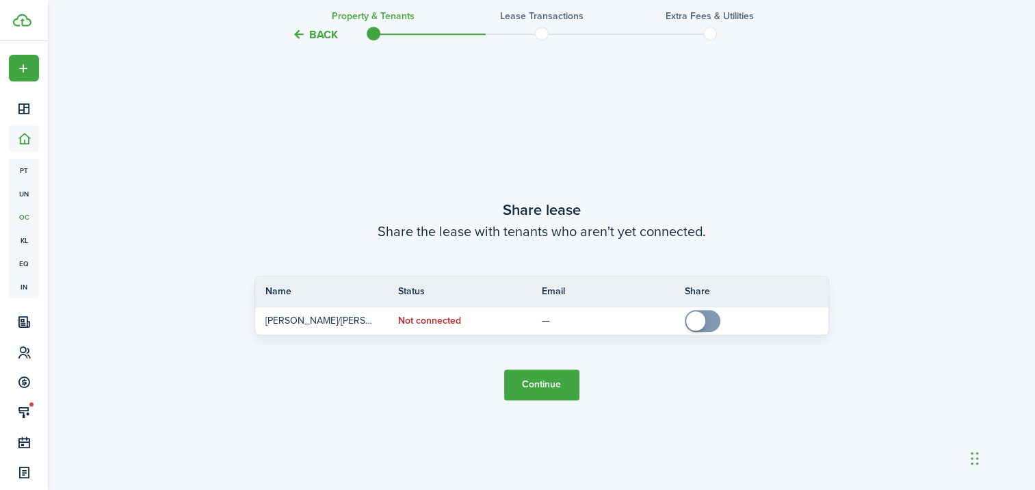
click at [556, 393] on button "Continue" at bounding box center [541, 385] width 75 height 31
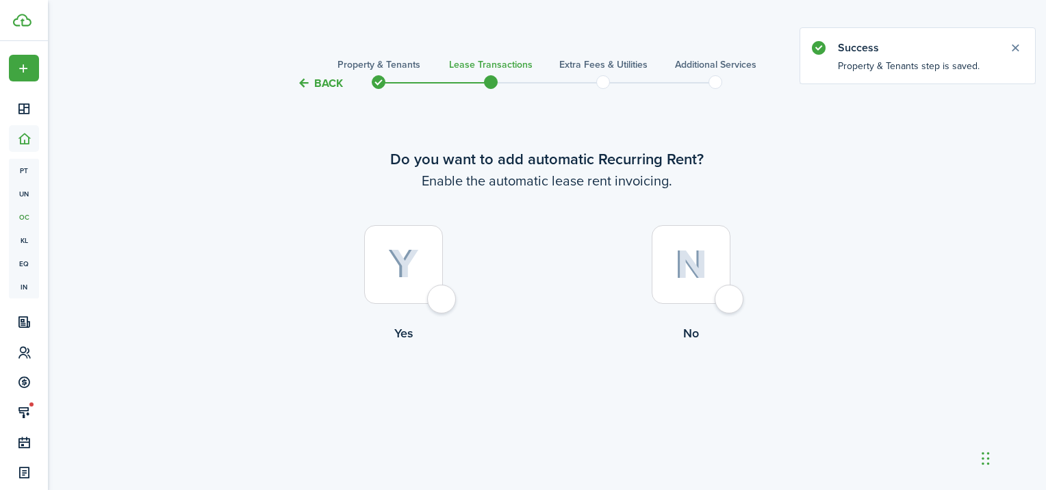
click at [709, 278] on div at bounding box center [690, 264] width 79 height 79
radio input "true"
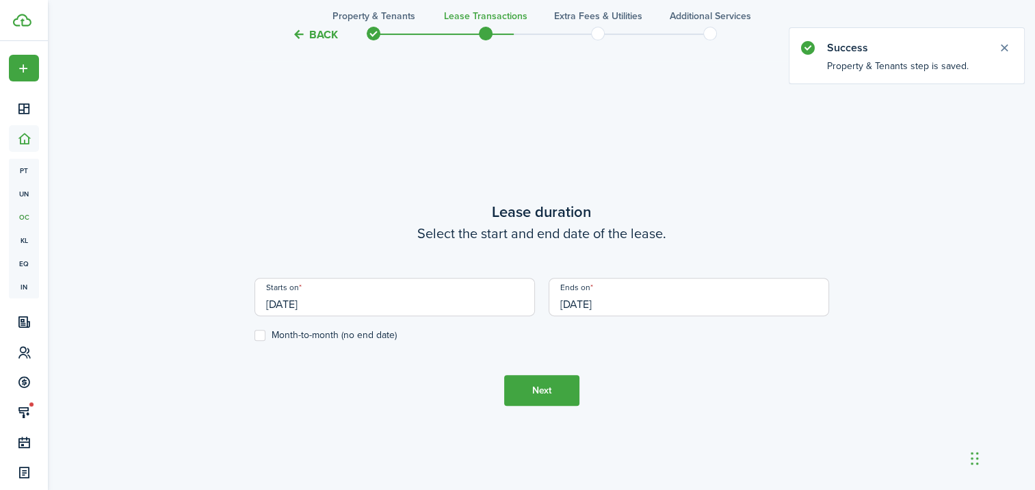
scroll to position [398, 0]
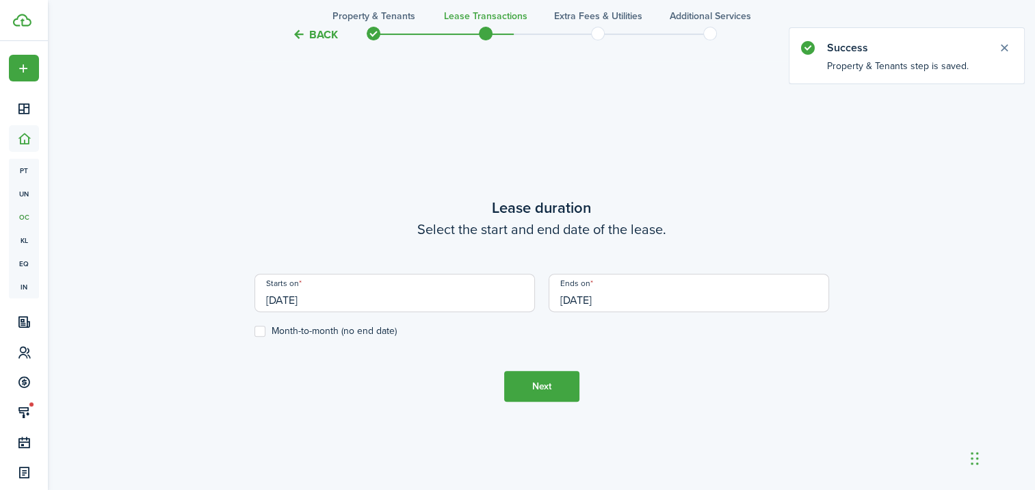
click at [465, 304] on input "[DATE]" at bounding box center [395, 293] width 281 height 38
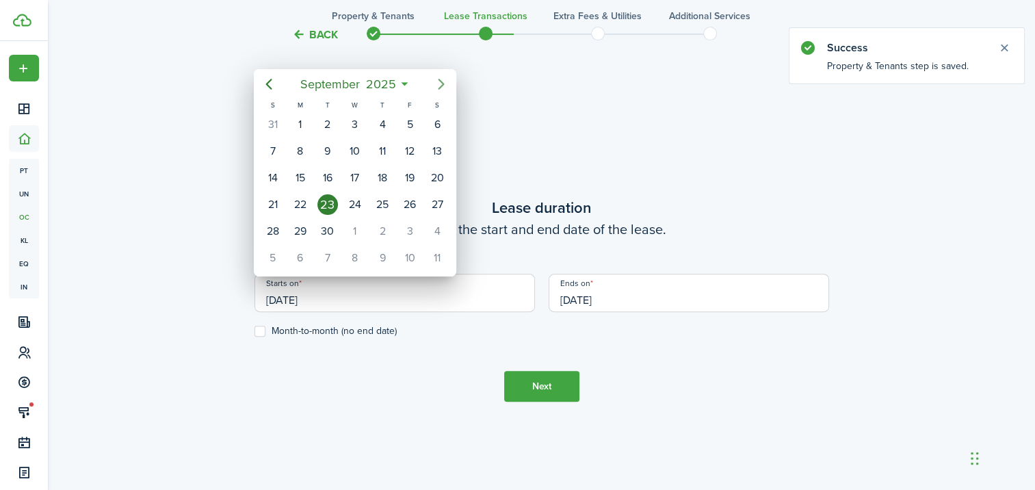
click at [443, 82] on icon "Next page" at bounding box center [441, 84] width 16 height 16
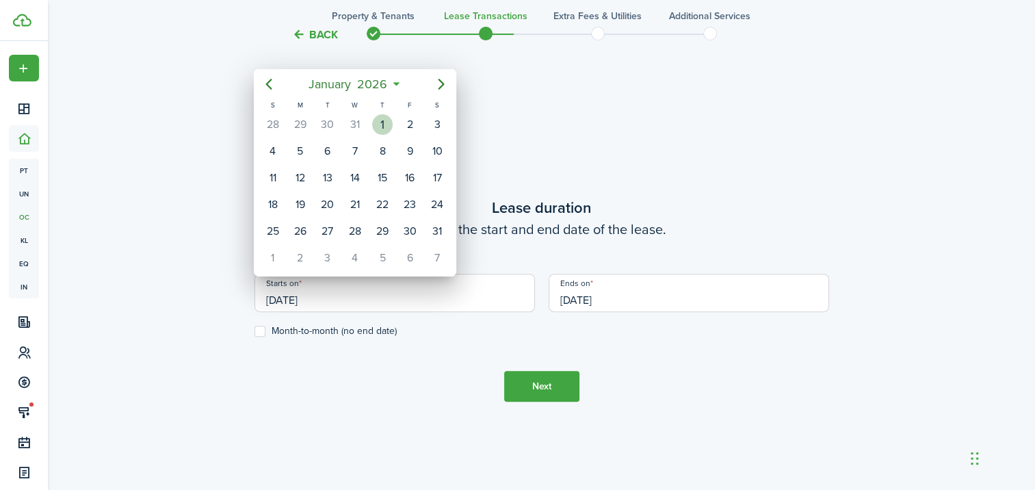
click at [380, 122] on div "1" at bounding box center [382, 124] width 21 height 21
type input "[DATE]"
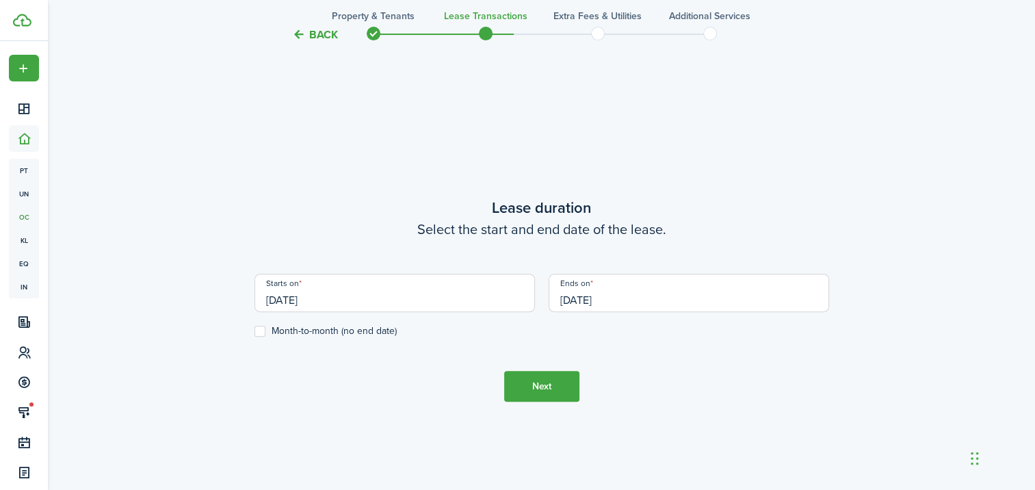
click at [630, 302] on input "[DATE]" at bounding box center [689, 293] width 281 height 38
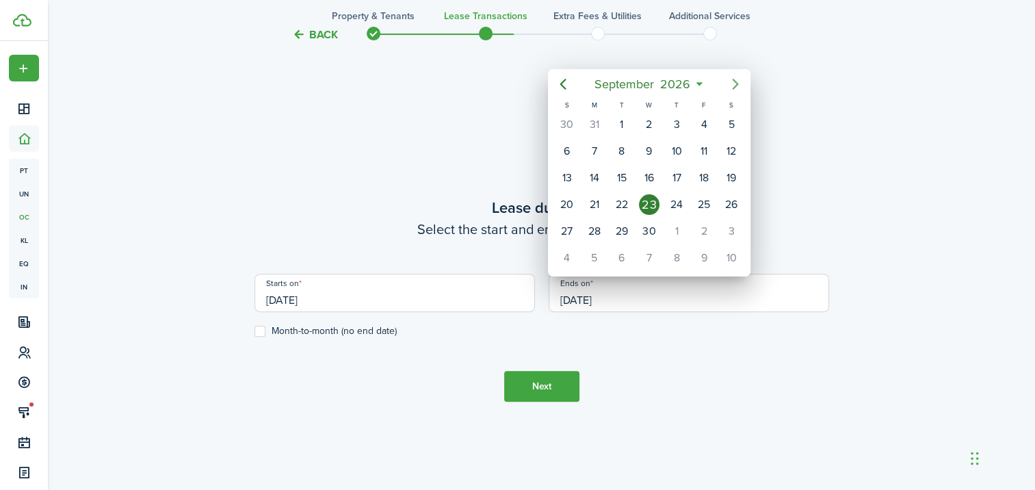
click at [740, 85] on icon "Next page" at bounding box center [735, 84] width 16 height 16
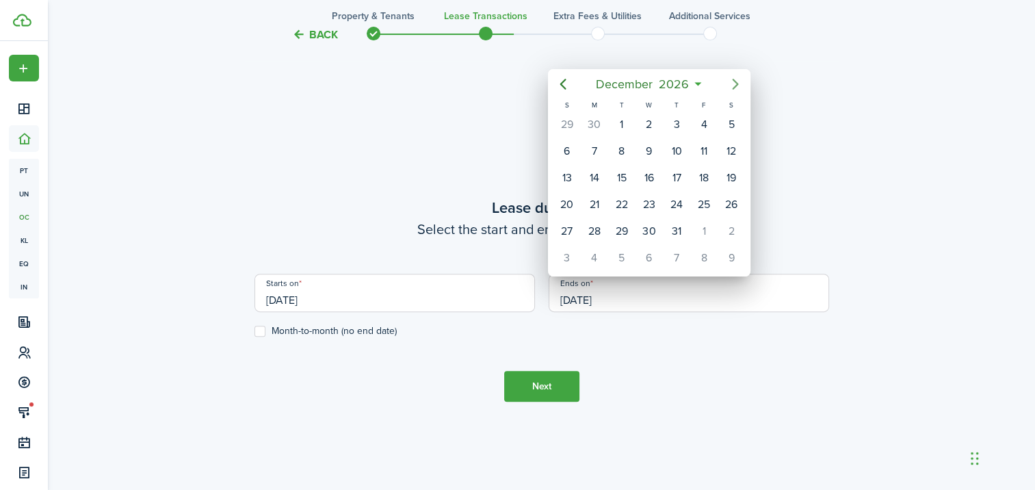
click at [740, 85] on icon "Next page" at bounding box center [735, 84] width 16 height 16
click at [736, 84] on icon "Next page" at bounding box center [736, 84] width 6 height 11
click at [648, 224] on div "31" at bounding box center [649, 231] width 21 height 21
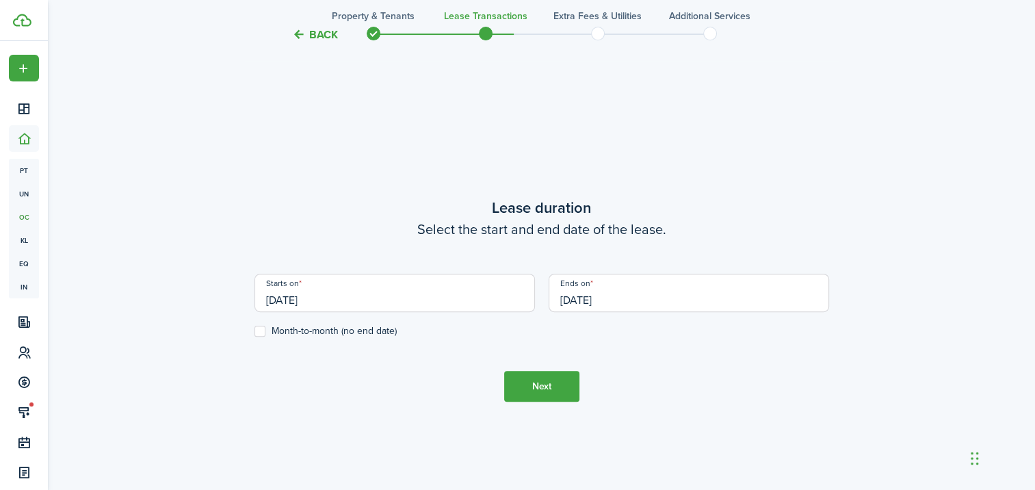
click at [671, 302] on input "[DATE]" at bounding box center [689, 293] width 281 height 38
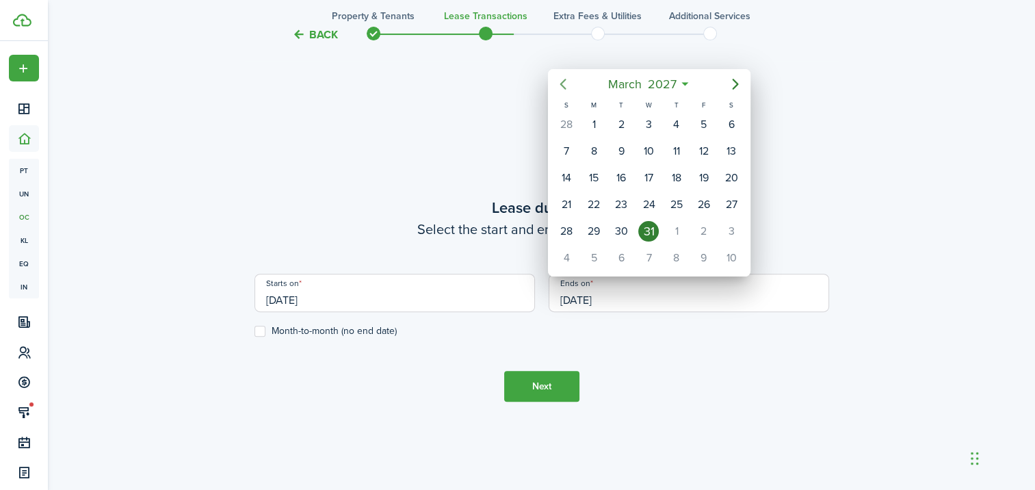
click at [565, 87] on icon "Previous page" at bounding box center [563, 84] width 6 height 11
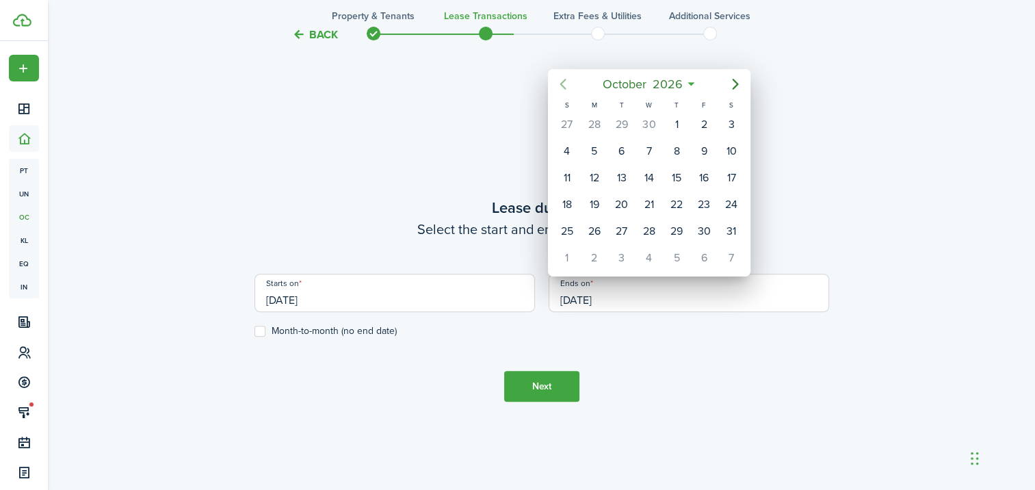
click at [565, 87] on icon "Previous page" at bounding box center [563, 84] width 6 height 11
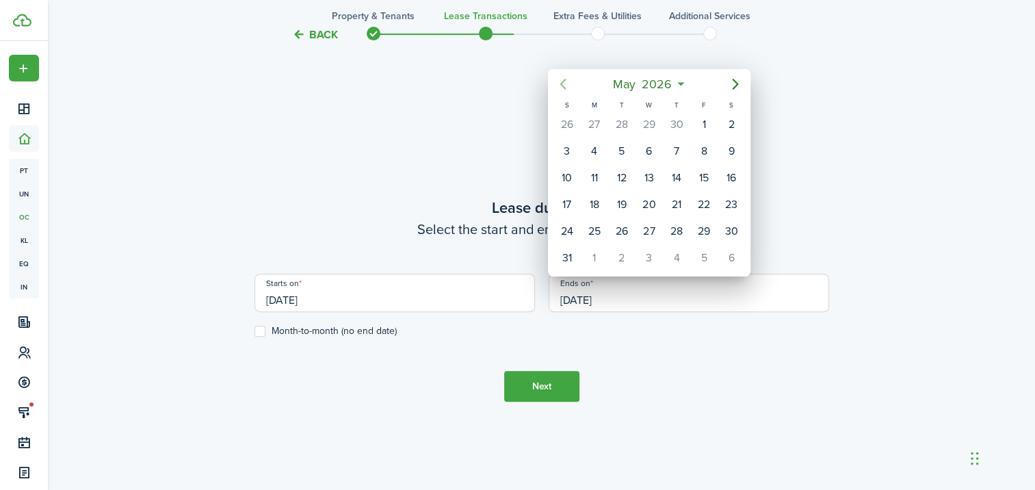
click at [565, 87] on icon "Previous page" at bounding box center [563, 84] width 6 height 11
click at [616, 228] on div "31" at bounding box center [622, 231] width 21 height 21
type input "[DATE]"
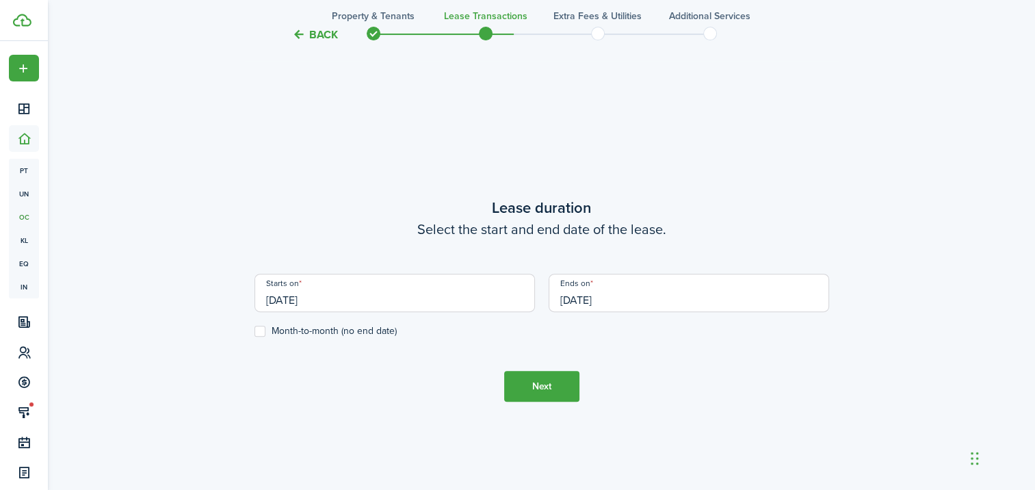
click at [539, 381] on button "Next" at bounding box center [541, 386] width 75 height 31
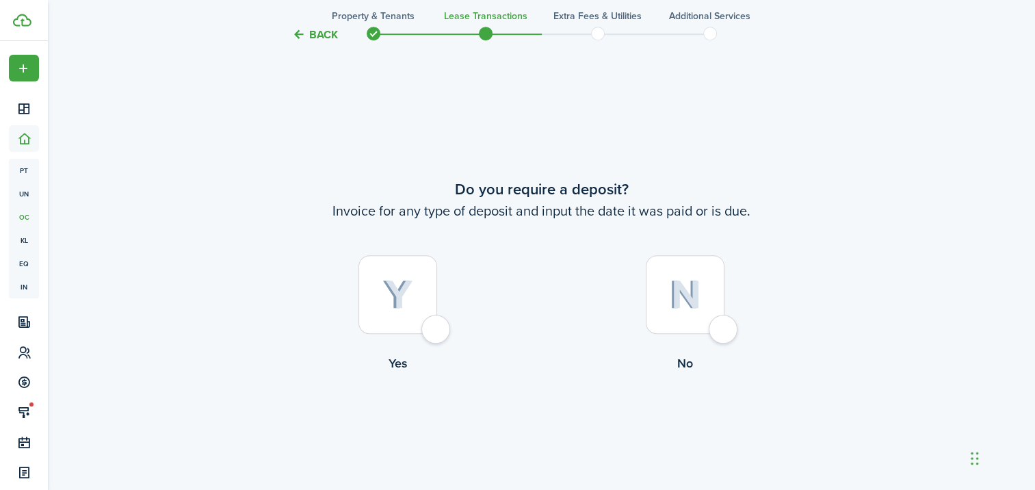
scroll to position [888, 0]
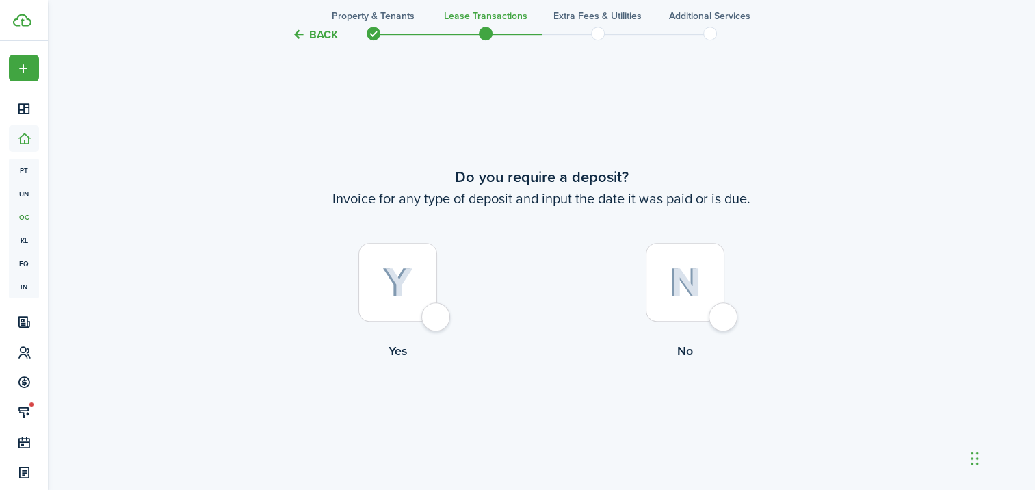
click at [443, 298] on label "Yes" at bounding box center [398, 305] width 287 height 124
radio input "true"
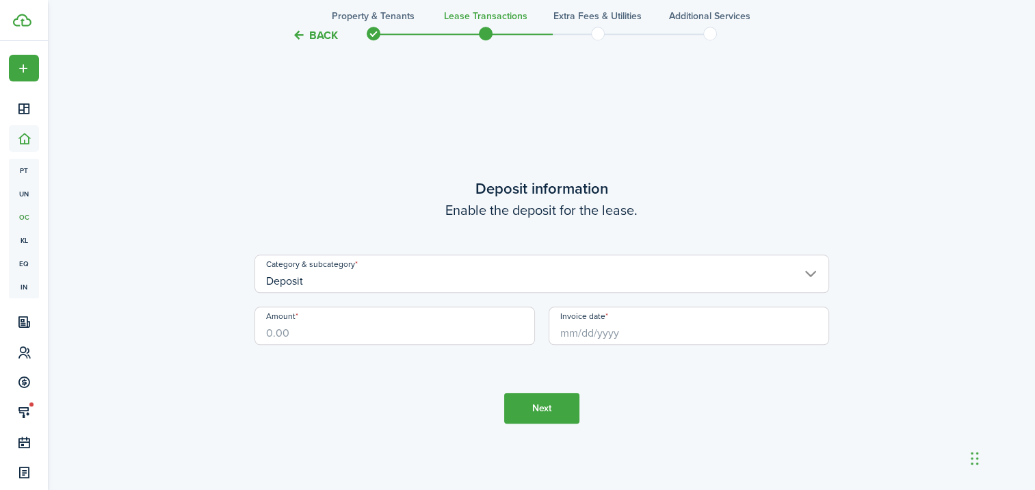
scroll to position [1378, 0]
click at [448, 282] on input "Deposit" at bounding box center [542, 272] width 575 height 38
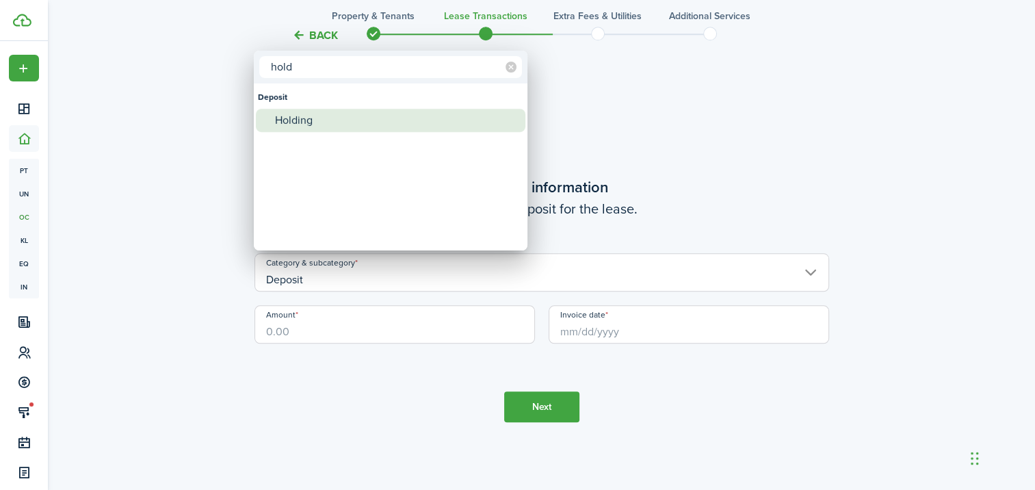
type input "hold"
click at [318, 124] on div "Holding" at bounding box center [396, 120] width 242 height 23
type input "Deposit / Holding"
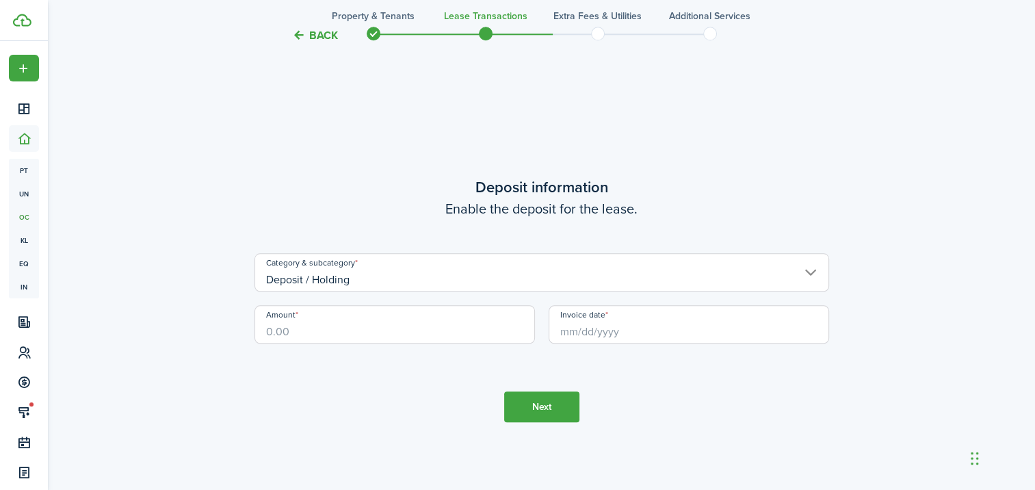
click at [414, 330] on input "Amount" at bounding box center [395, 324] width 281 height 38
type input "$250.00"
click at [602, 336] on input "Invoice date" at bounding box center [689, 324] width 281 height 38
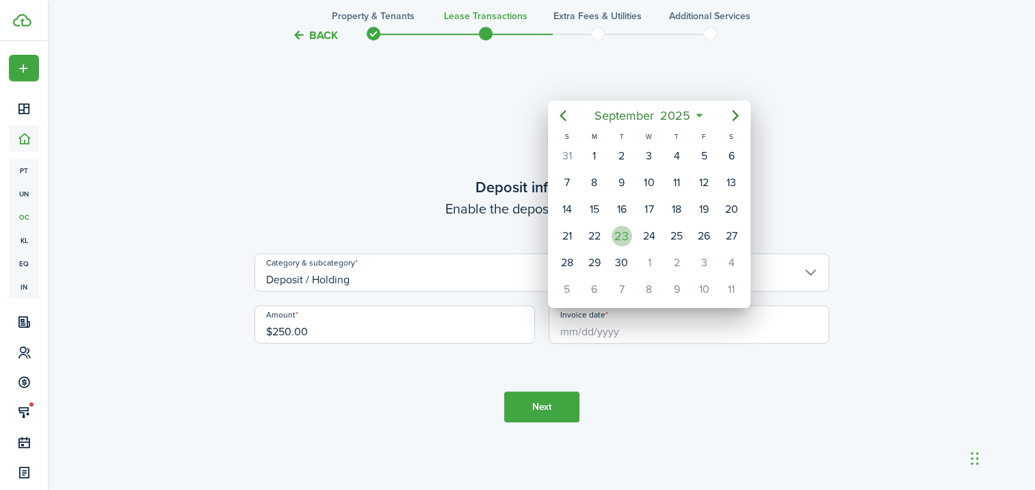
click at [617, 235] on div "23" at bounding box center [622, 236] width 21 height 21
type input "[DATE]"
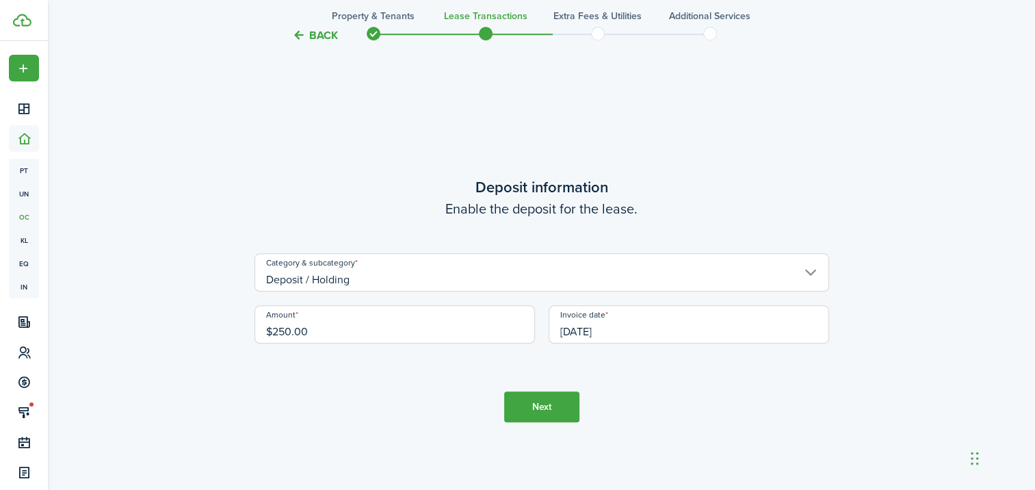
click at [542, 408] on button "Next" at bounding box center [541, 406] width 75 height 31
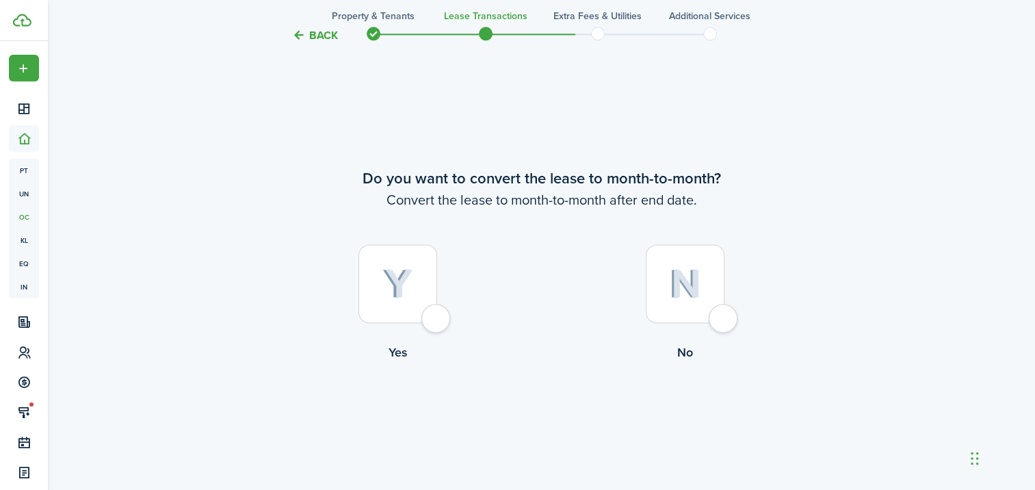
scroll to position [1868, 0]
click at [682, 301] on div at bounding box center [685, 282] width 79 height 79
radio input "true"
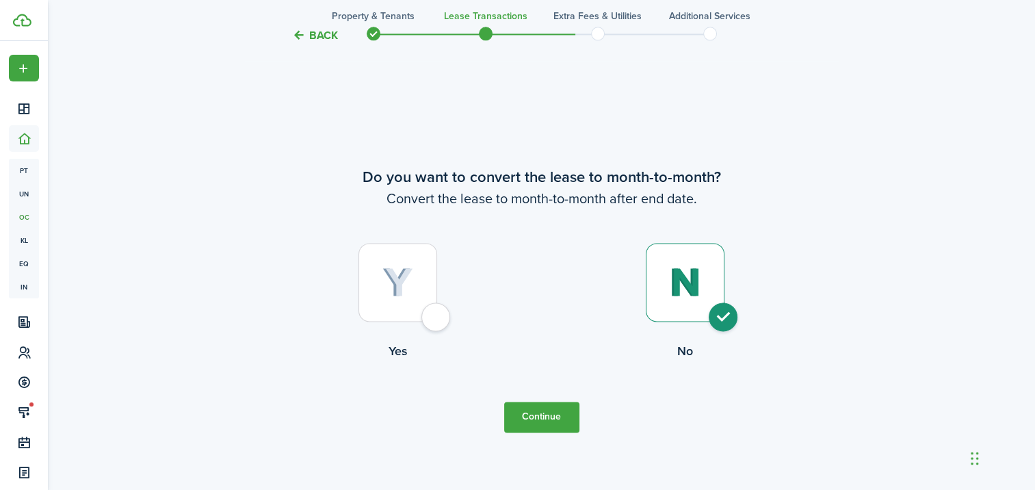
click at [531, 422] on button "Continue" at bounding box center [541, 417] width 75 height 31
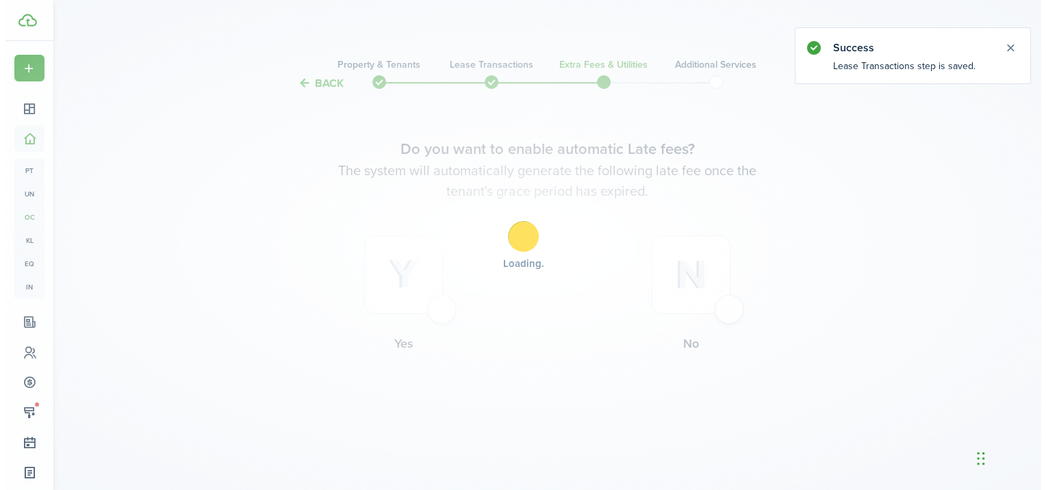
scroll to position [0, 0]
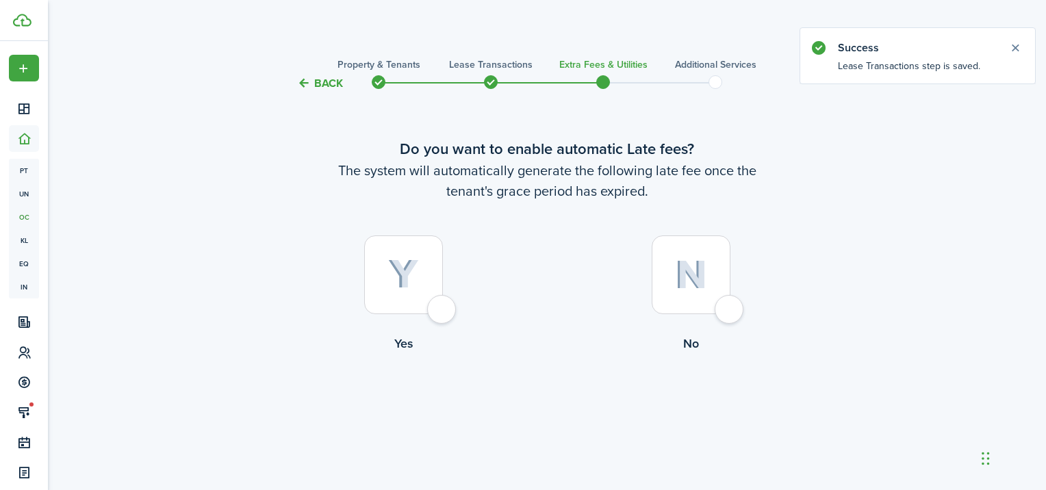
click at [697, 271] on img at bounding box center [691, 274] width 32 height 29
radio input "true"
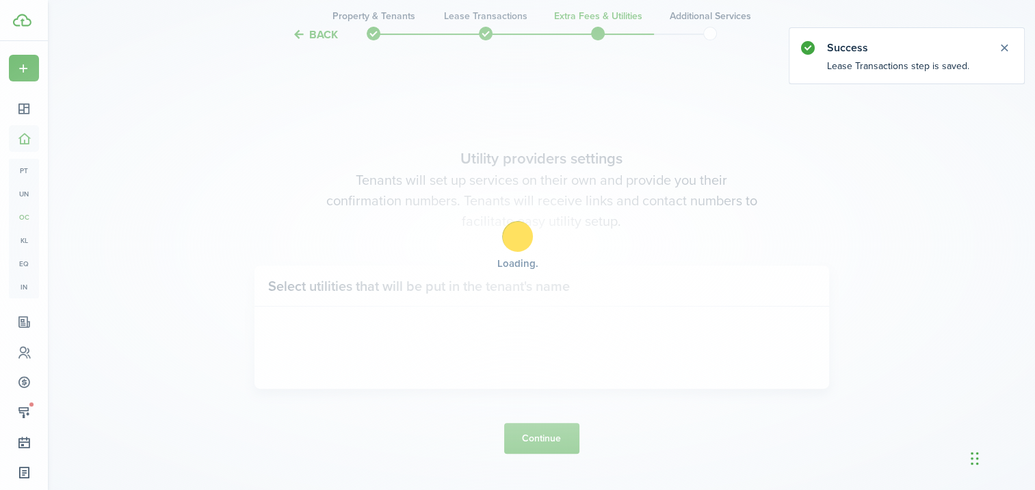
scroll to position [398, 0]
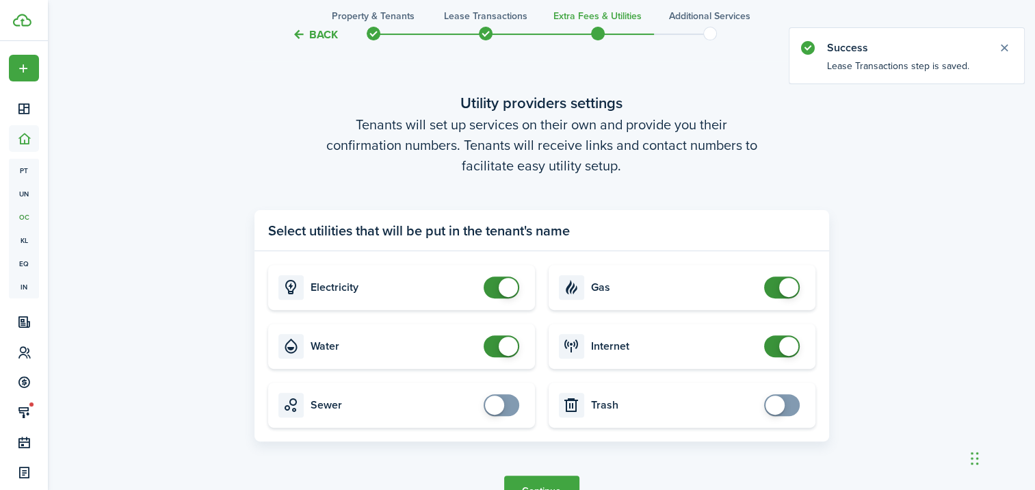
checkbox input "false"
click at [506, 289] on span at bounding box center [508, 287] width 19 height 19
checkbox input "false"
click at [505, 349] on span at bounding box center [508, 346] width 19 height 19
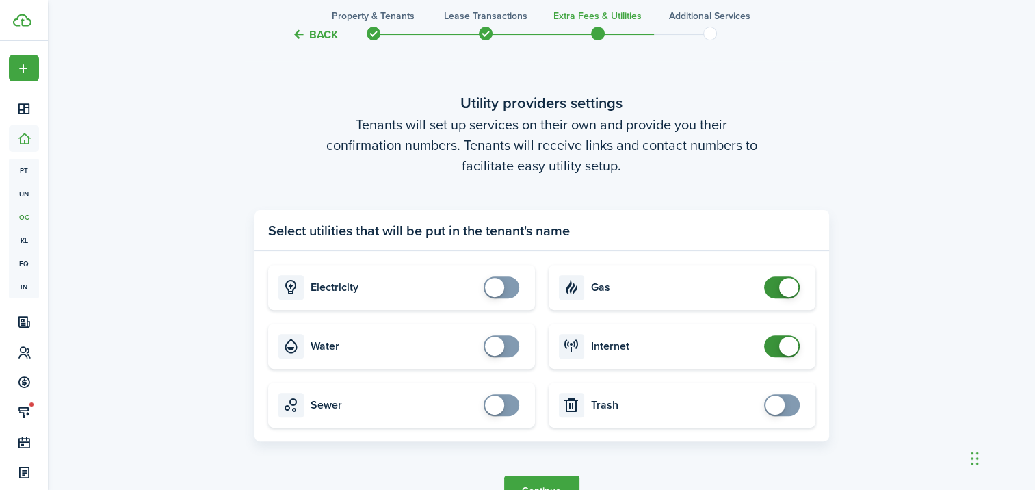
checkbox input "false"
click at [789, 291] on span at bounding box center [788, 287] width 19 height 19
checkbox input "false"
click at [783, 348] on span at bounding box center [788, 346] width 19 height 19
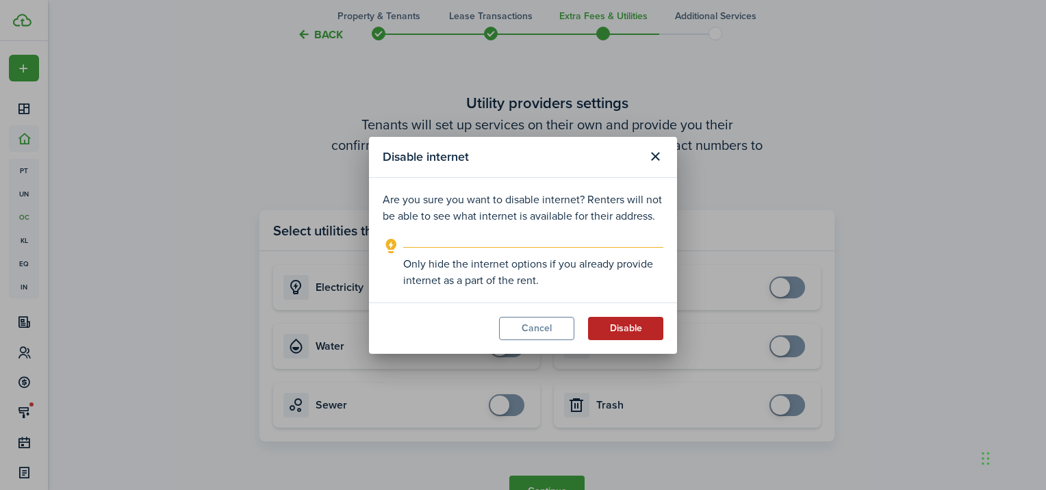
click at [612, 328] on button "Disable" at bounding box center [625, 328] width 75 height 23
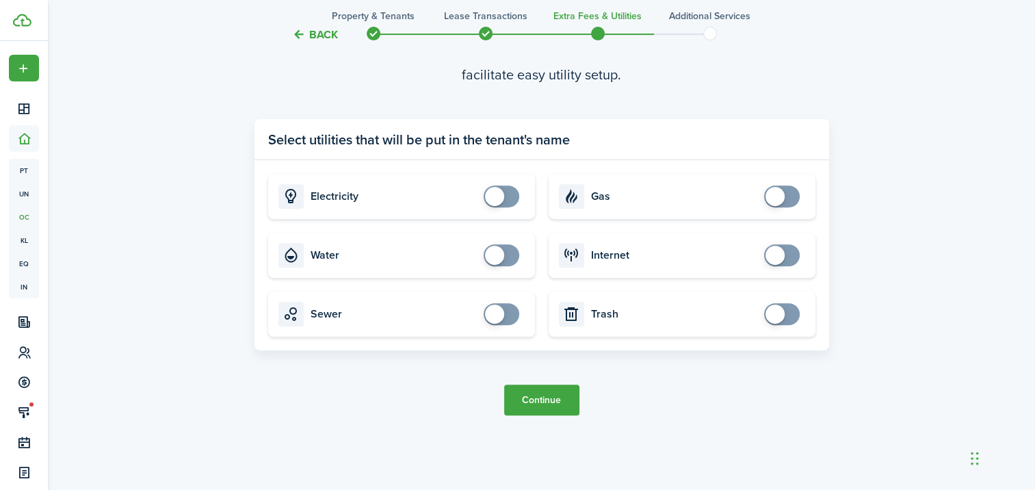
scroll to position [490, 0]
click at [547, 399] on button "Continue" at bounding box center [541, 399] width 75 height 31
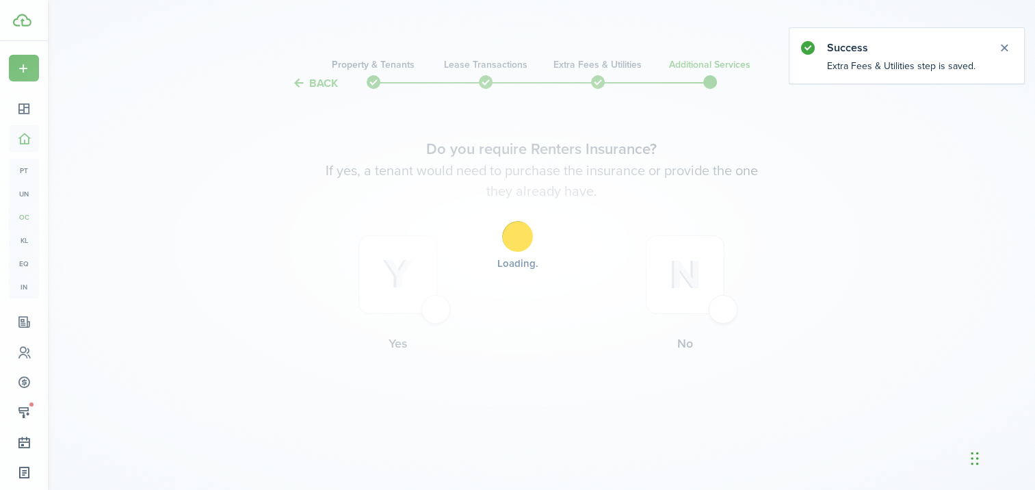
scroll to position [0, 0]
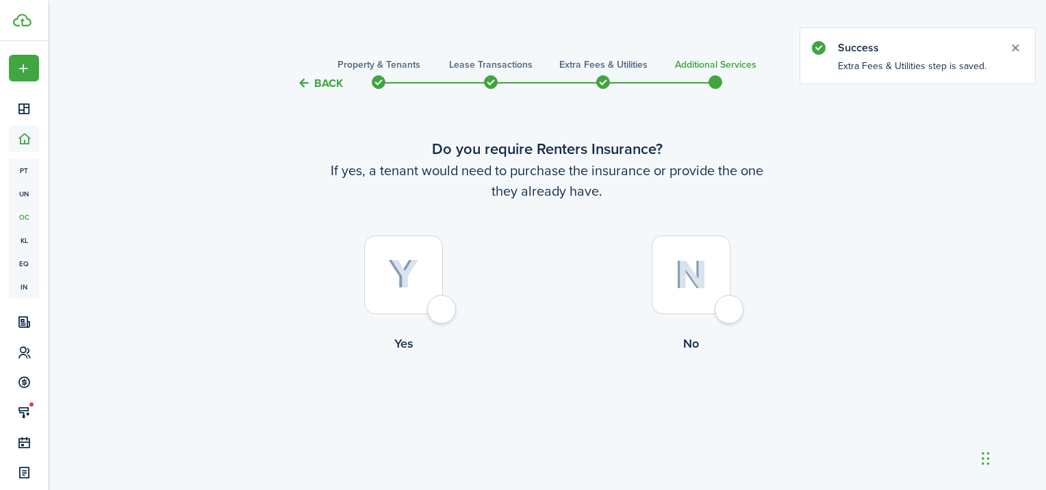
click at [705, 294] on div at bounding box center [690, 274] width 79 height 79
radio input "true"
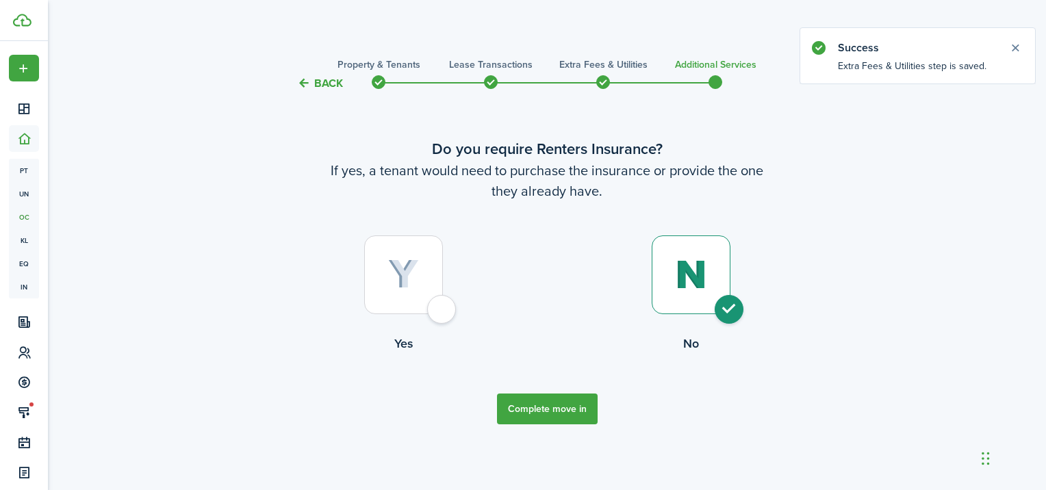
click at [554, 413] on button "Complete move in" at bounding box center [547, 408] width 101 height 31
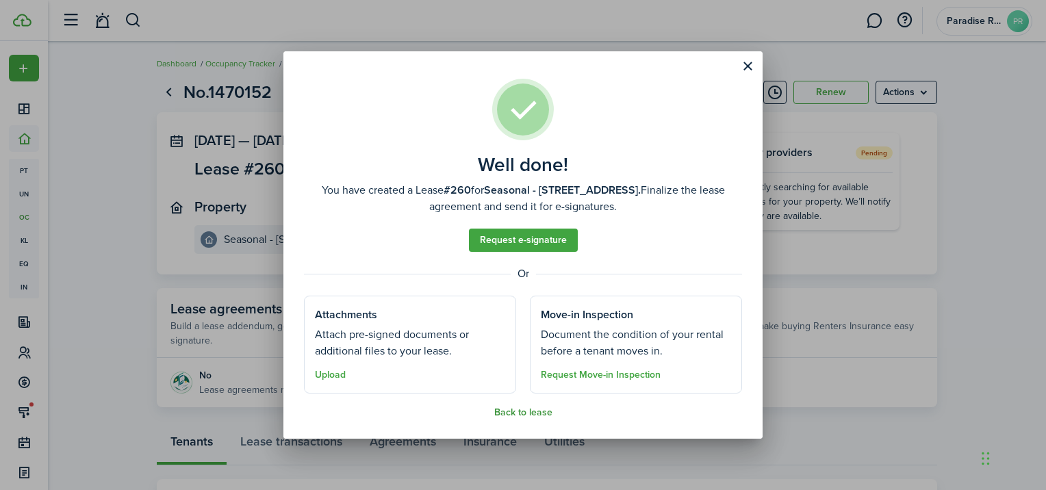
click at [531, 415] on button "Back to lease" at bounding box center [523, 412] width 58 height 11
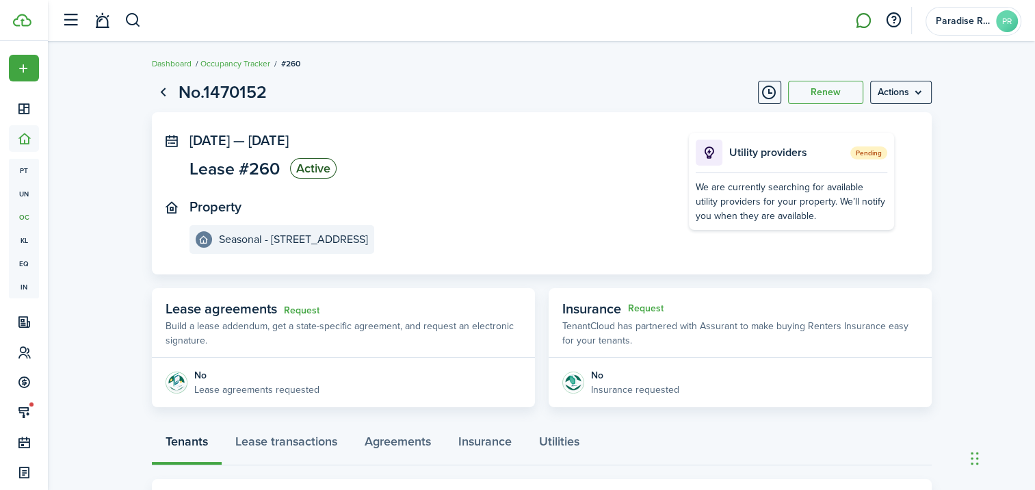
click at [860, 27] on link at bounding box center [864, 20] width 26 height 35
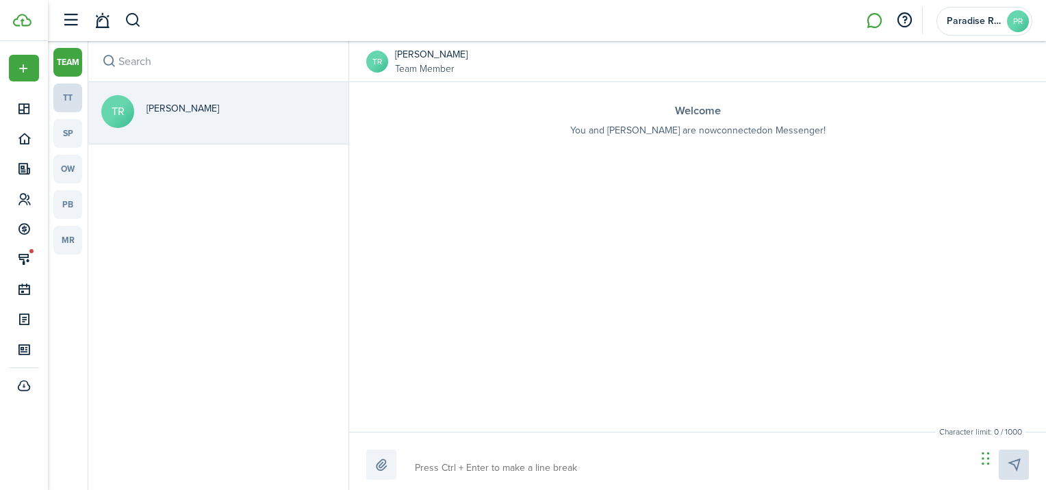
click at [71, 104] on link "tt" at bounding box center [67, 97] width 29 height 29
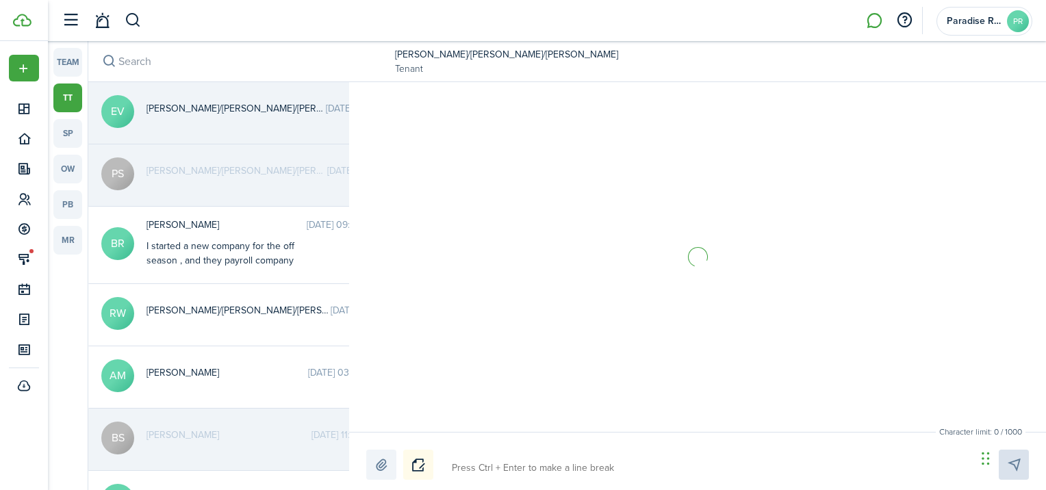
scroll to position [123, 0]
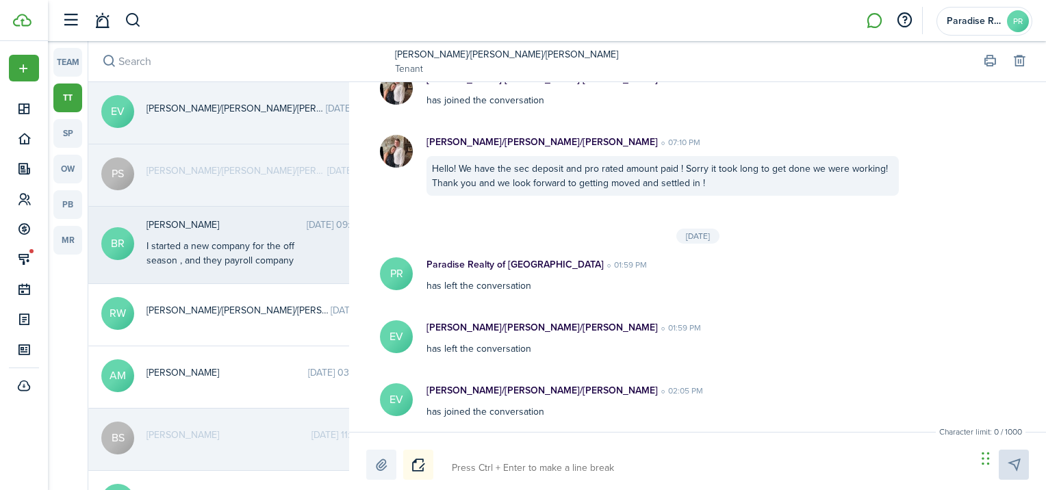
click at [207, 248] on div "I started a new company for the off season , and they payroll company keeps scr…" at bounding box center [231, 296] width 171 height 115
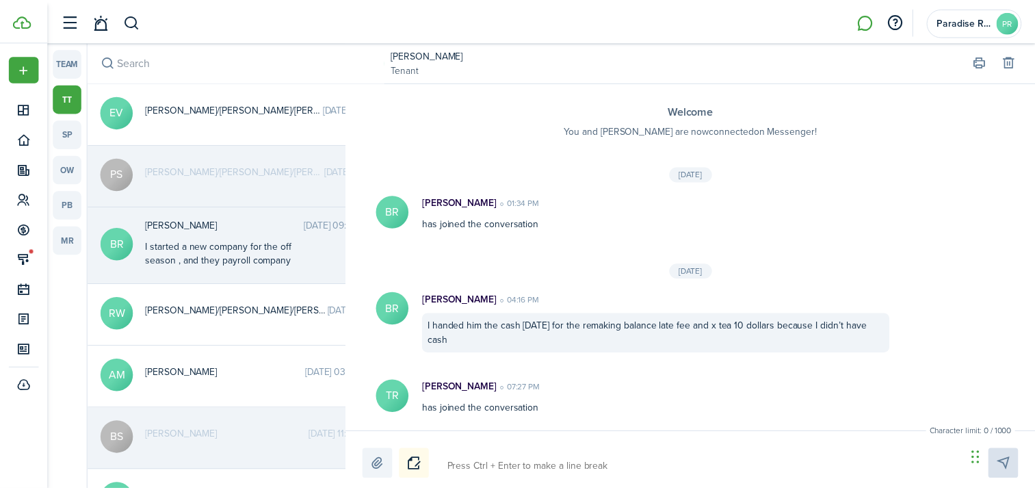
scroll to position [541, 0]
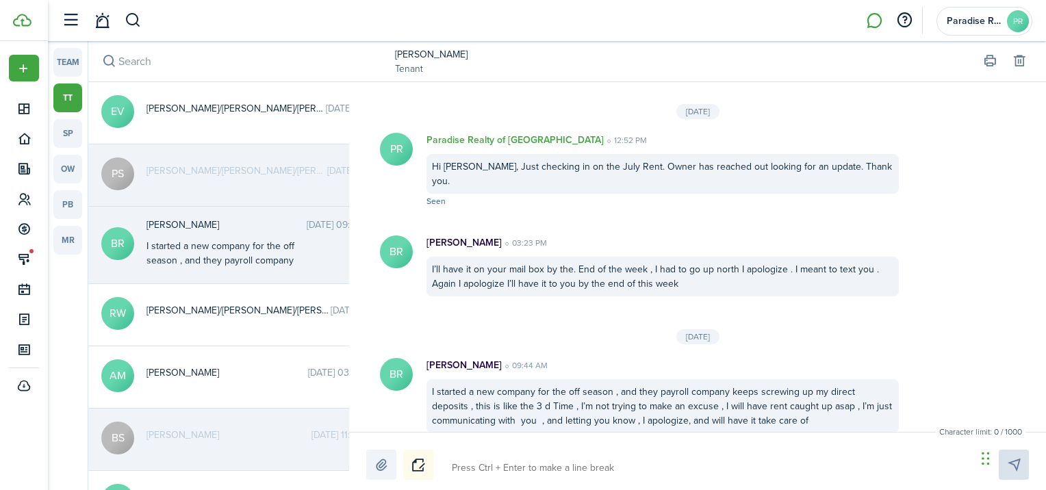
click at [135, 32] on header-control-items at bounding box center [98, 20] width 87 height 35
click at [135, 28] on button "button" at bounding box center [133, 20] width 17 height 23
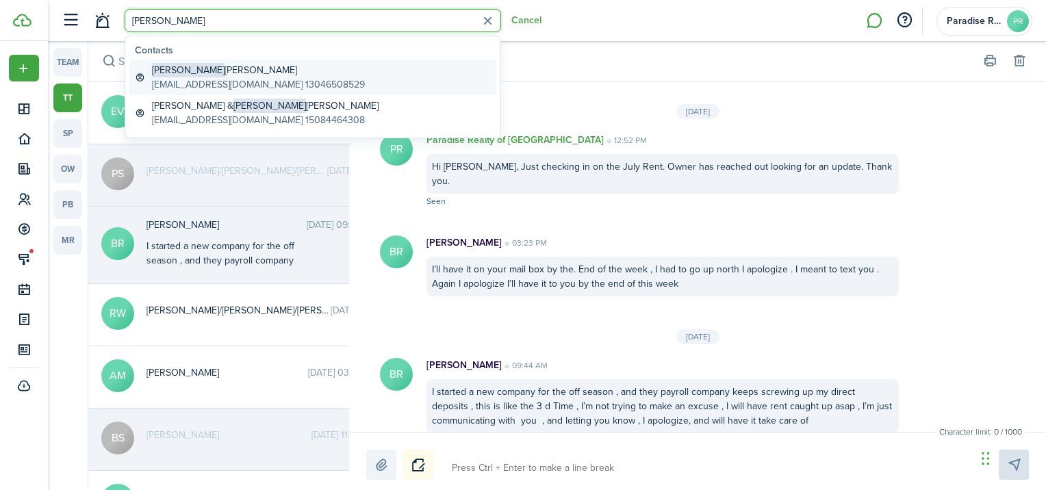
type input "[PERSON_NAME]"
click at [214, 76] on global-search-item-title "[PERSON_NAME]" at bounding box center [258, 70] width 213 height 14
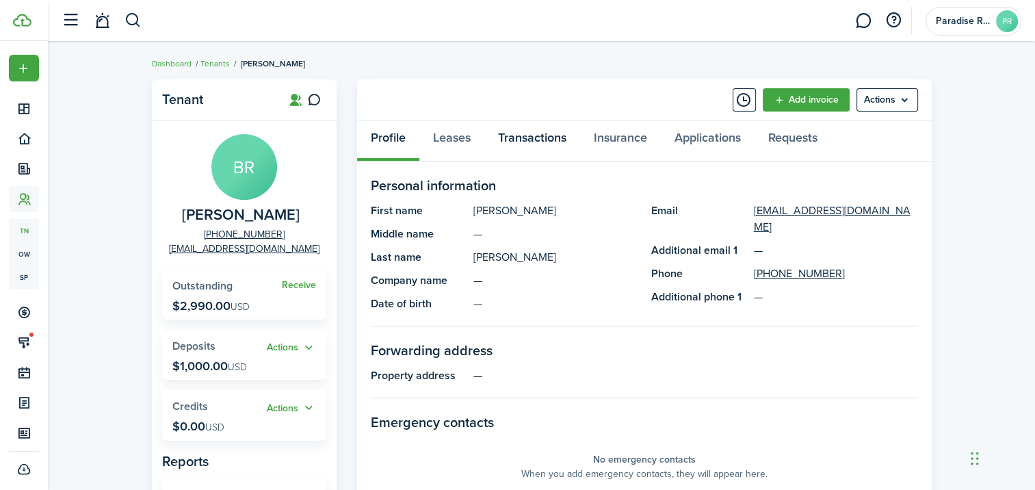
click at [515, 141] on link "Transactions" at bounding box center [532, 140] width 96 height 41
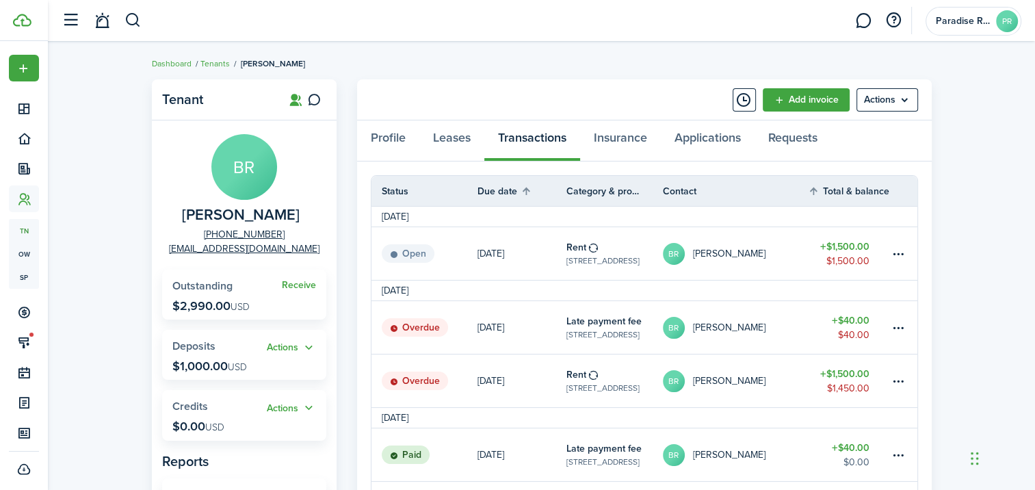
scroll to position [68, 0]
click at [140, 27] on button "button" at bounding box center [133, 20] width 17 height 23
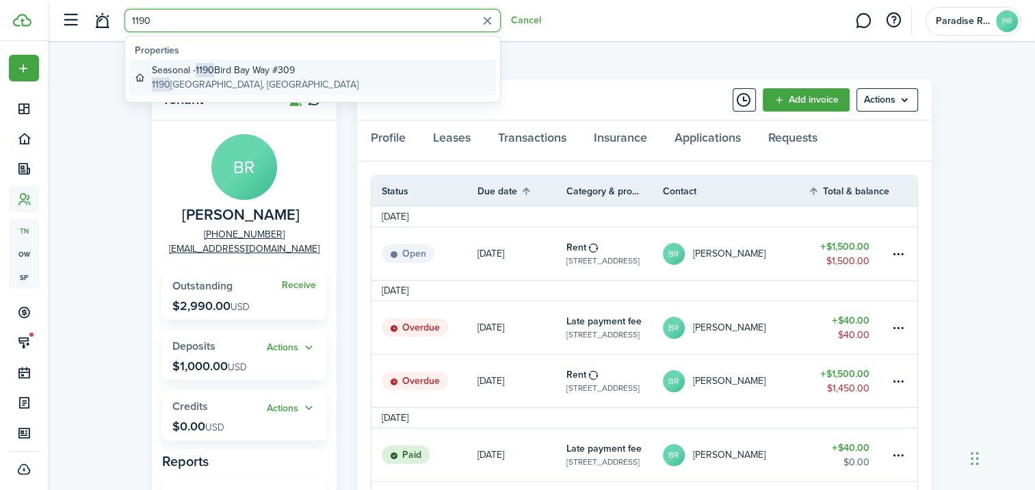
type input "1190"
click at [207, 67] on span "1190" at bounding box center [205, 70] width 18 height 14
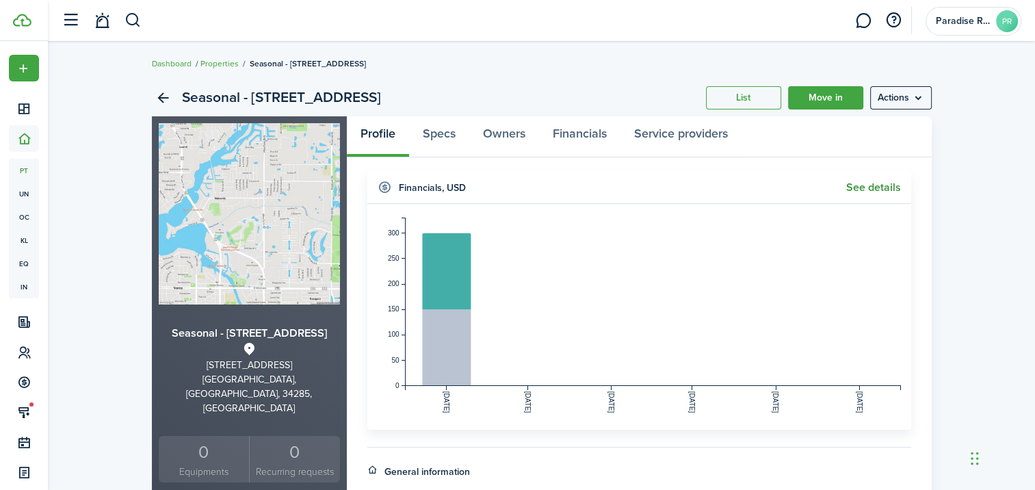
click at [869, 186] on link "See details" at bounding box center [873, 187] width 55 height 12
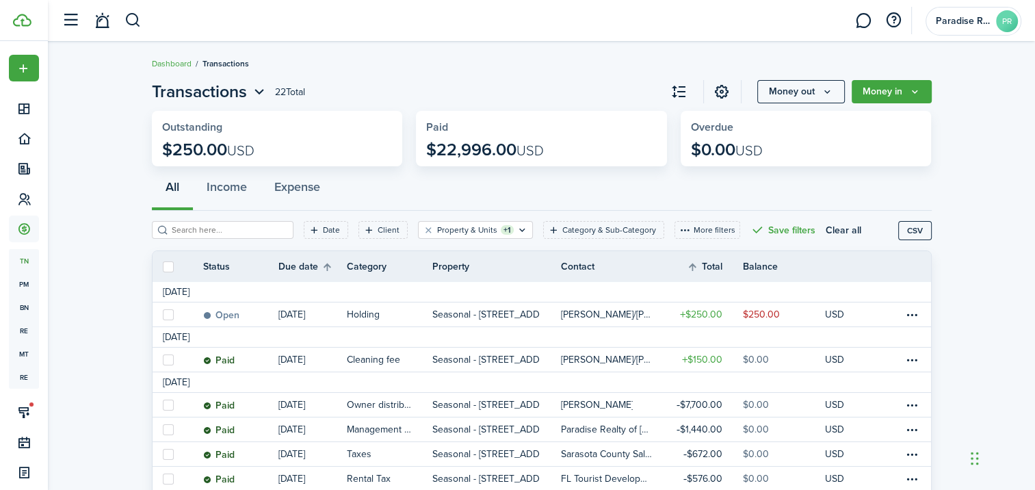
scroll to position [68, 0]
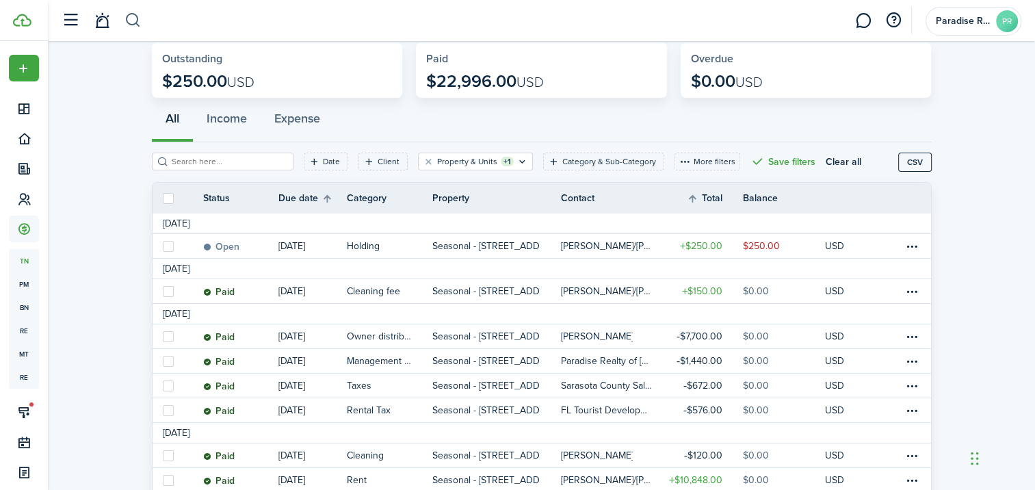
click at [131, 21] on button "button" at bounding box center [133, 20] width 17 height 23
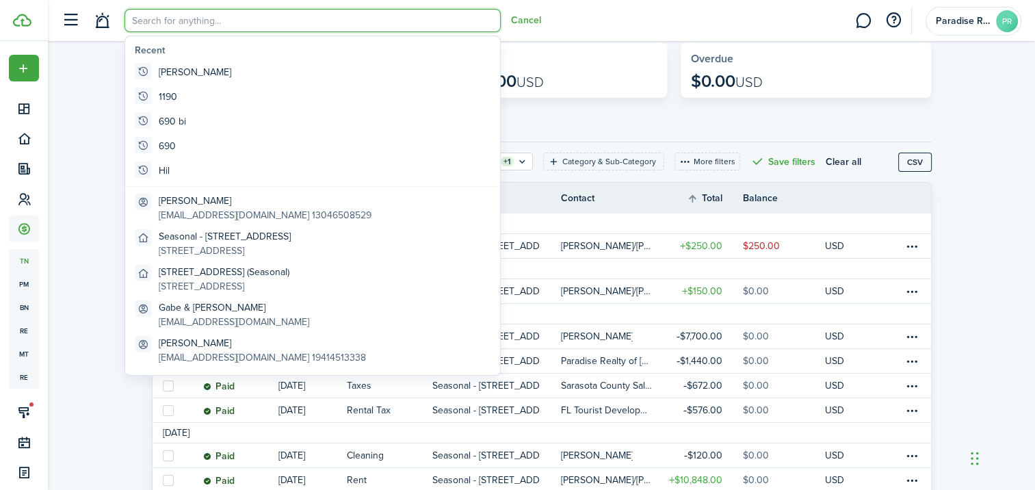
scroll to position [0, 0]
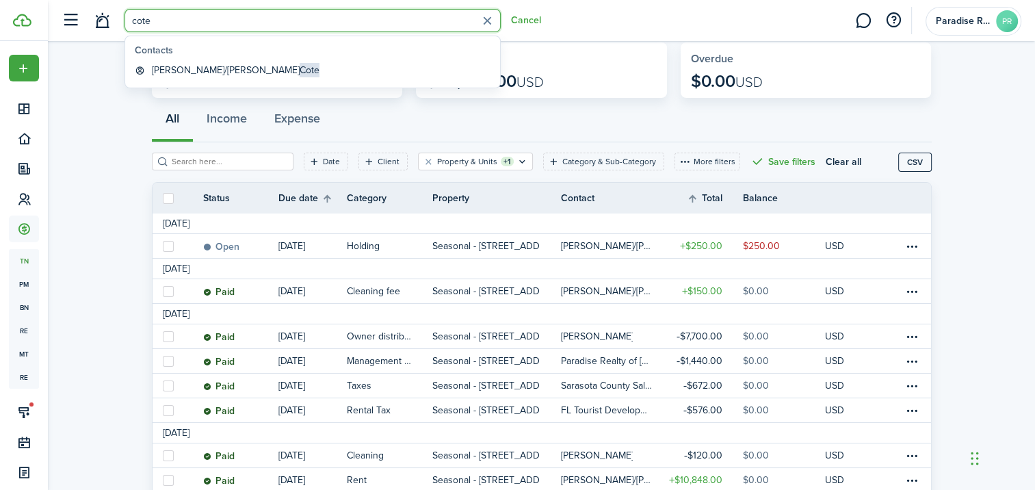
type input "cote"
click at [300, 75] on span "Cote" at bounding box center [310, 70] width 20 height 14
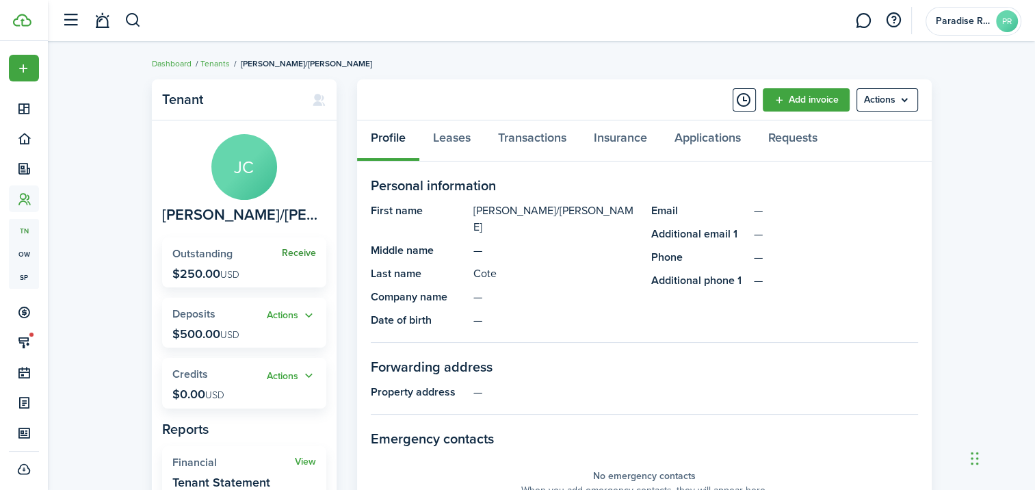
click at [305, 252] on link "Receive" at bounding box center [299, 253] width 34 height 11
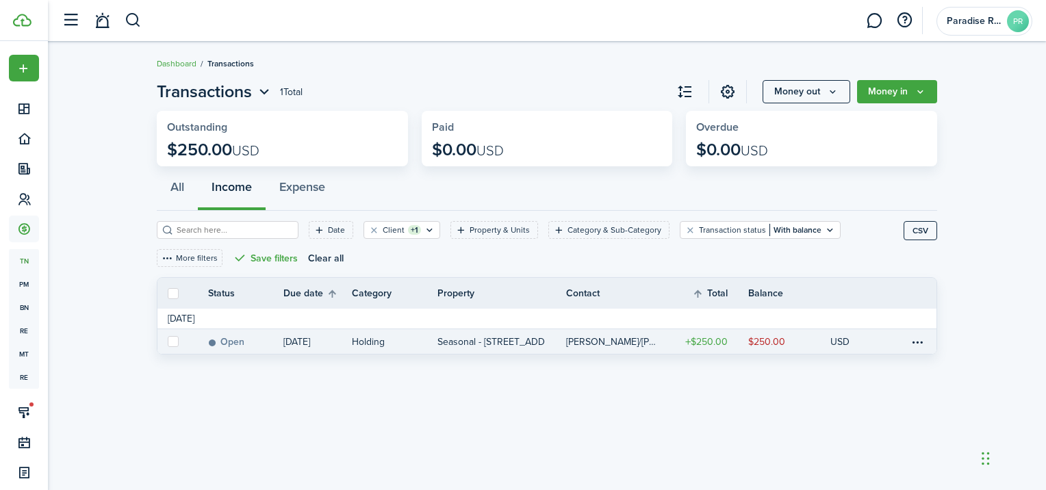
click at [170, 338] on label at bounding box center [173, 341] width 11 height 11
click at [168, 341] on input "checkbox" at bounding box center [167, 341] width 1 height 1
checkbox input "true"
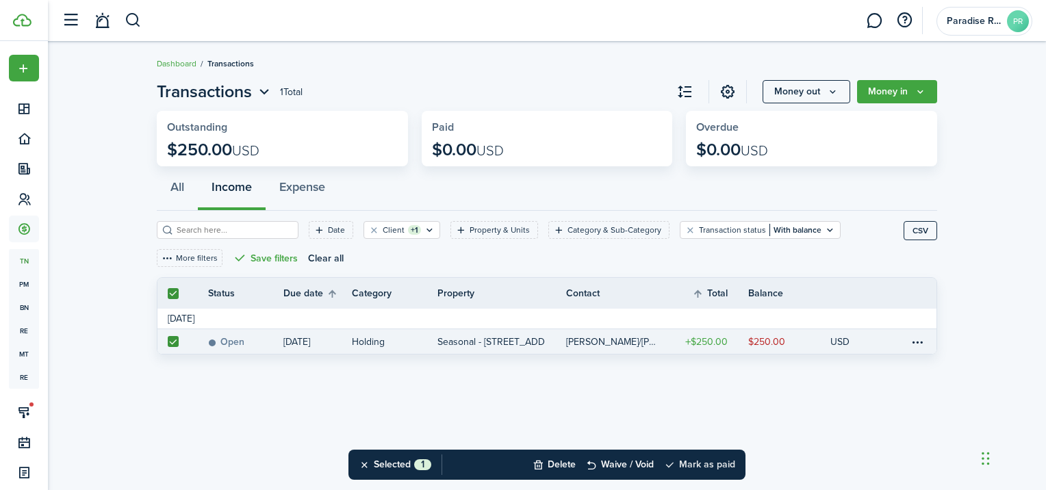
click at [695, 466] on button "Mark as paid" at bounding box center [699, 465] width 71 height 30
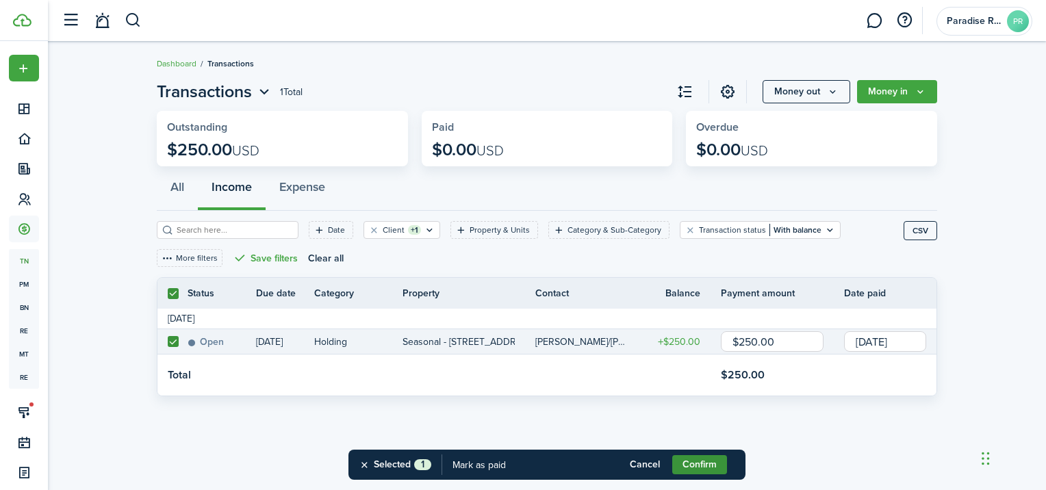
click at [708, 462] on button "Confirm" at bounding box center [699, 464] width 55 height 19
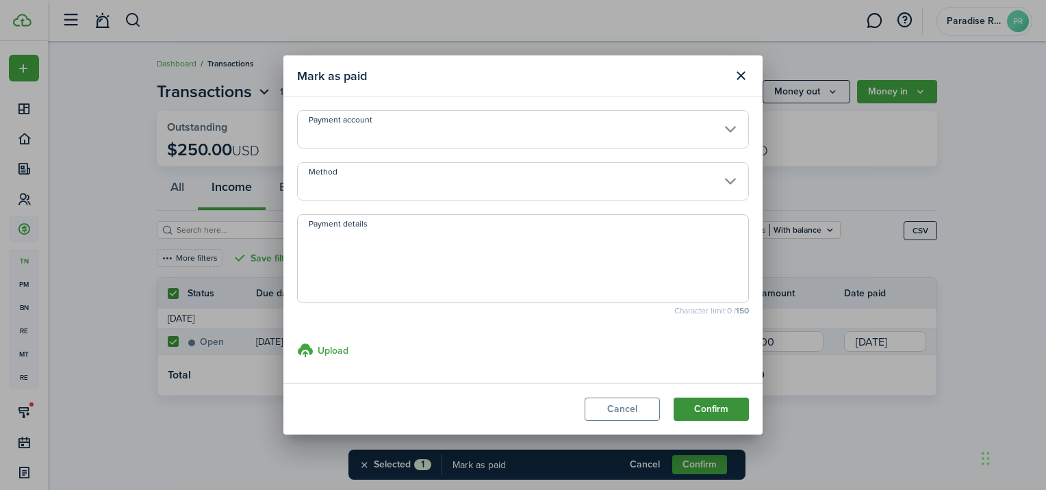
click at [708, 414] on button "Confirm" at bounding box center [710, 409] width 75 height 23
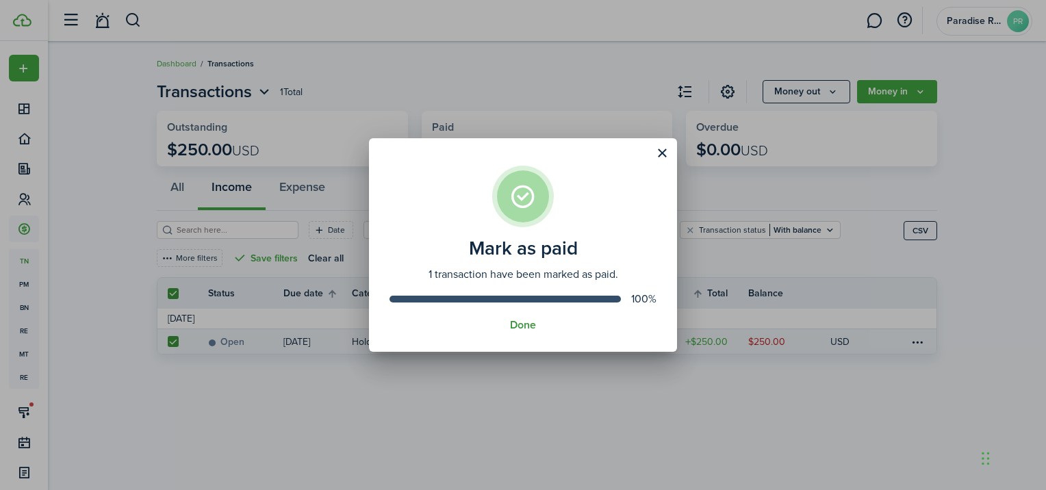
click at [521, 328] on button "Done" at bounding box center [523, 325] width 26 height 12
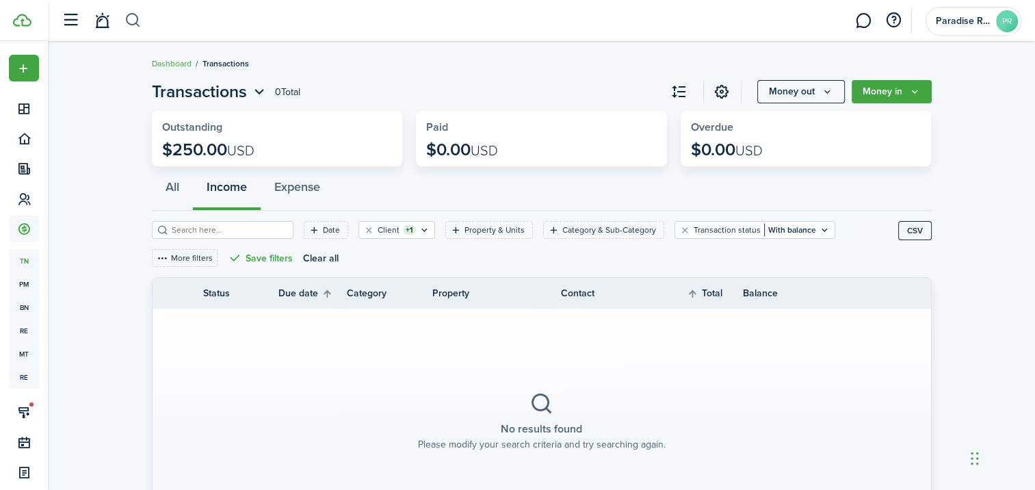
click at [134, 25] on button "button" at bounding box center [133, 20] width 17 height 23
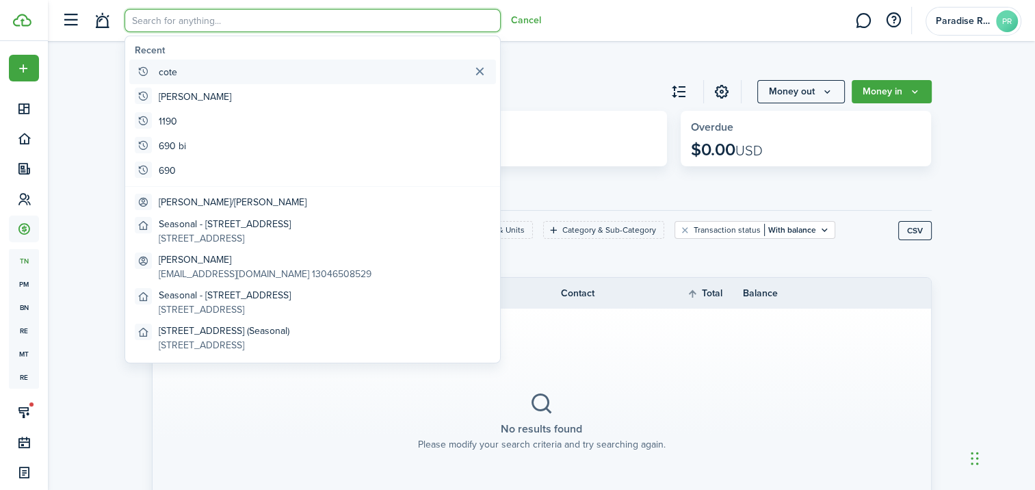
click at [177, 67] on global-search-item "cote" at bounding box center [312, 72] width 367 height 25
type input "cote"
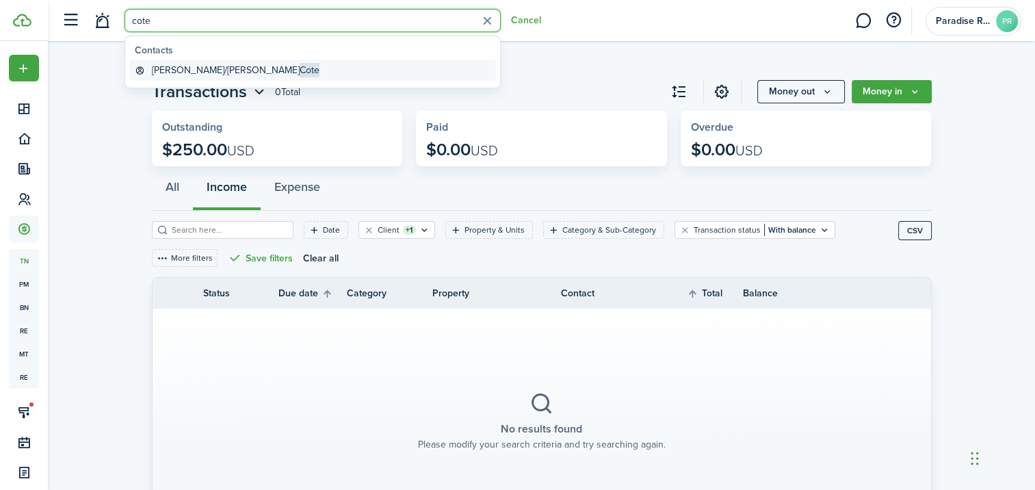
click at [300, 68] on span "Cote" at bounding box center [310, 70] width 20 height 14
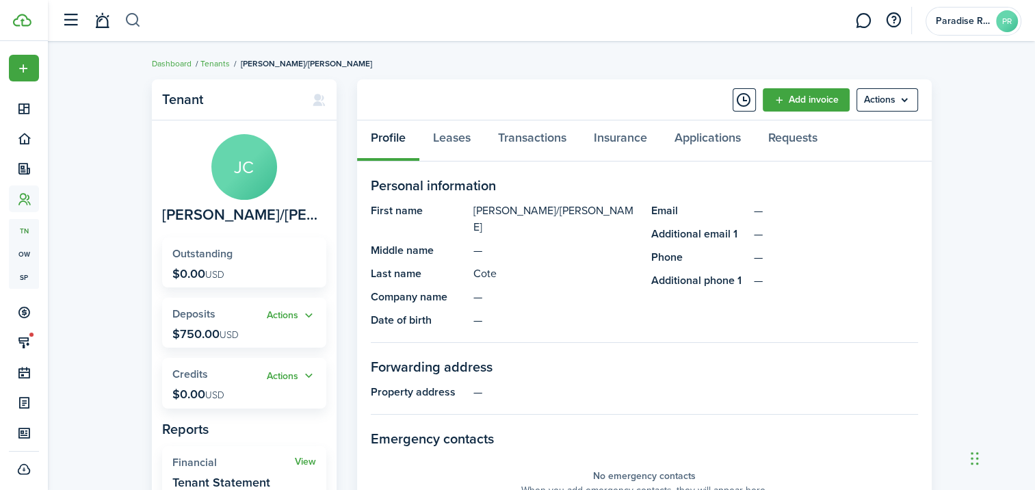
click at [137, 23] on button "button" at bounding box center [133, 20] width 17 height 23
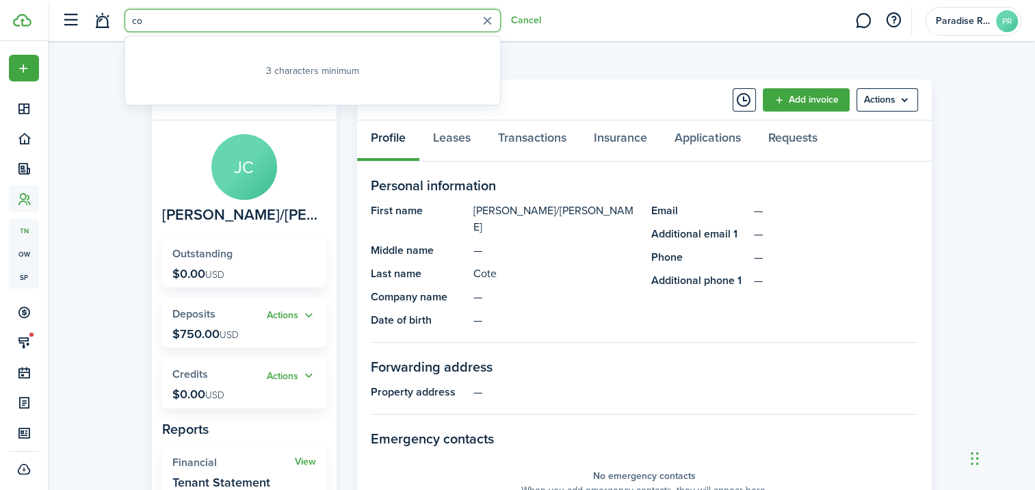
type input "c"
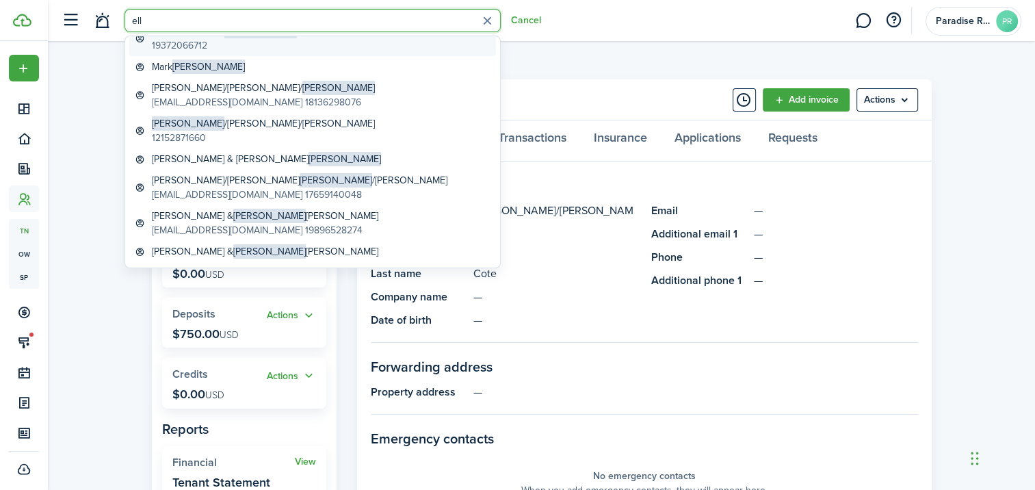
scroll to position [111, 0]
type input "ell"
click at [279, 161] on link "[PERSON_NAME] & [PERSON_NAME]" at bounding box center [312, 158] width 367 height 21
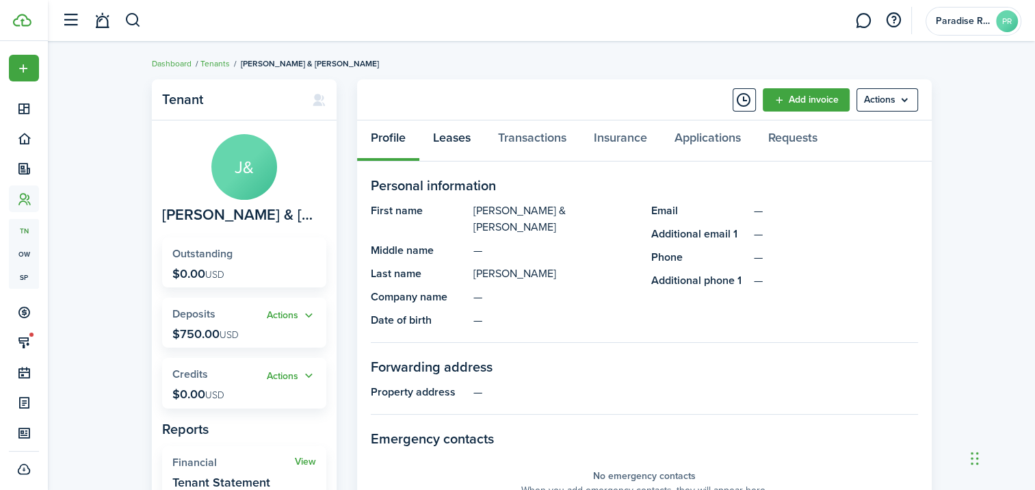
click at [447, 139] on link "Leases" at bounding box center [451, 140] width 65 height 41
